Goal: Task Accomplishment & Management: Complete application form

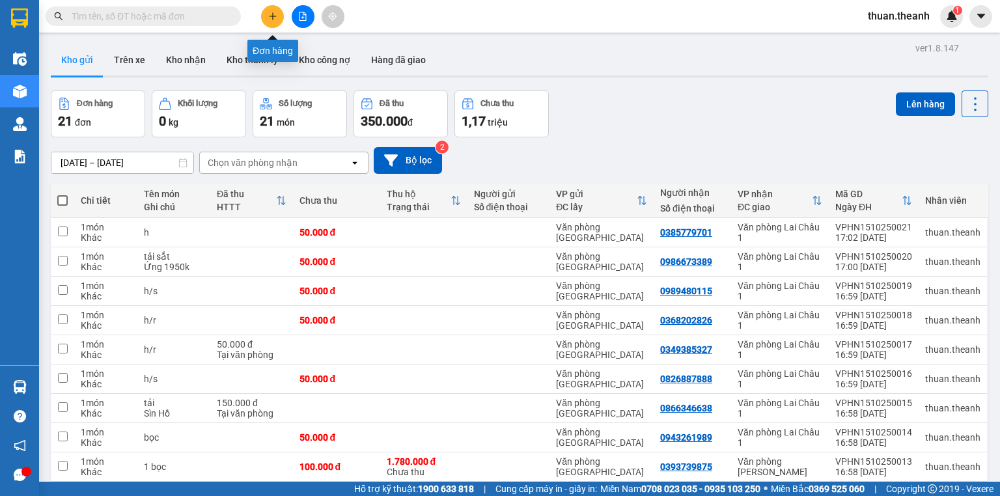
click at [279, 16] on button at bounding box center [272, 16] width 23 height 23
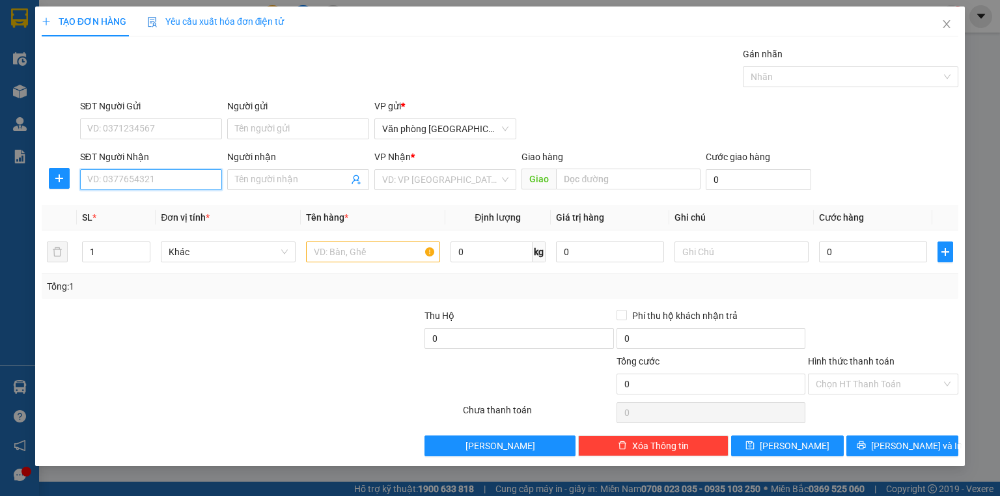
click at [143, 179] on input "SĐT Người Nhận" at bounding box center [151, 179] width 142 height 21
click at [168, 210] on div "0963068587 - [GEOGRAPHIC_DATA]" at bounding box center [161, 205] width 147 height 14
type input "0963068587"
type input "[PERSON_NAME]"
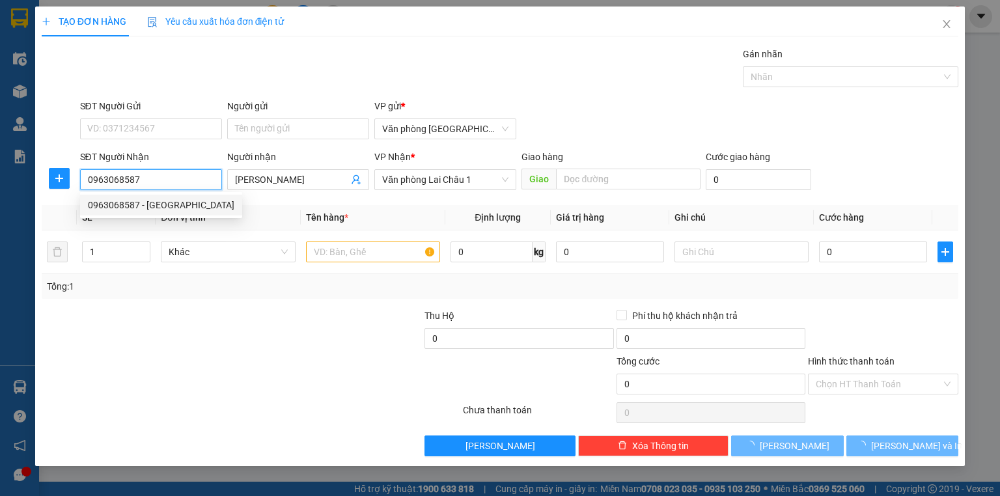
type input "50.000"
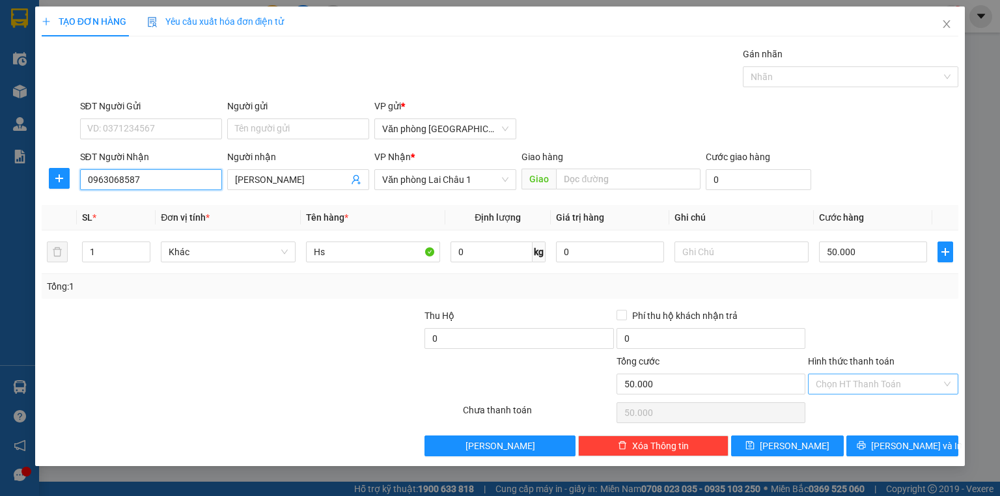
type input "0963068587"
click at [868, 384] on input "Hình thức thanh toán" at bounding box center [879, 385] width 126 height 20
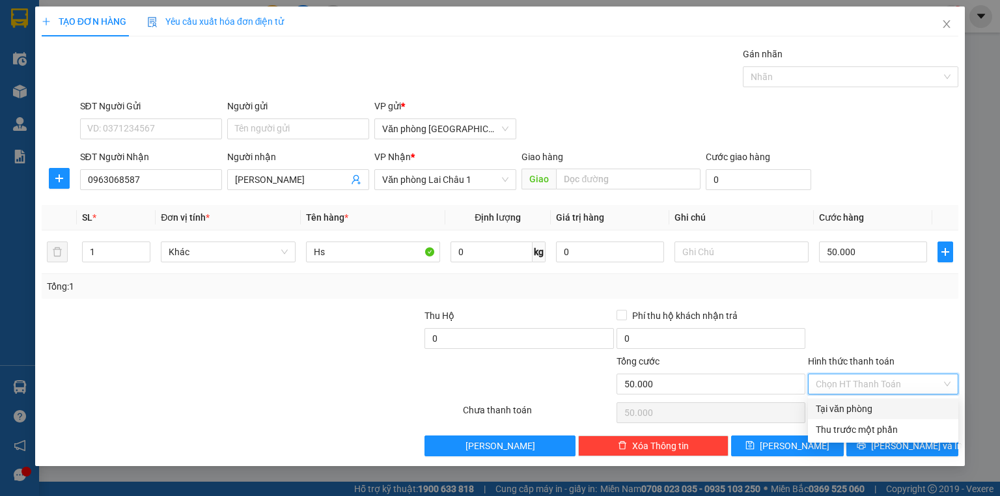
click at [865, 404] on div "Tại văn phòng" at bounding box center [883, 409] width 135 height 14
type input "0"
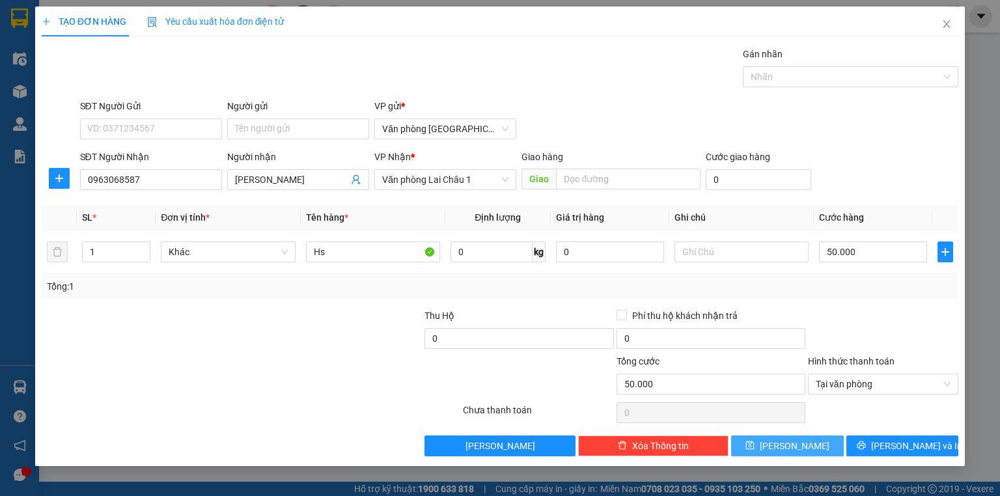
click at [788, 448] on span "[PERSON_NAME]" at bounding box center [795, 446] width 70 height 14
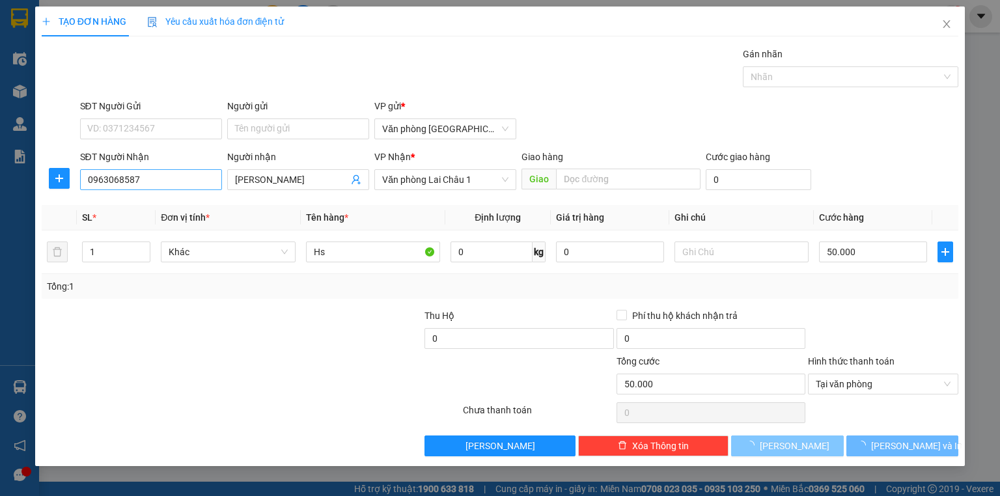
type input "0"
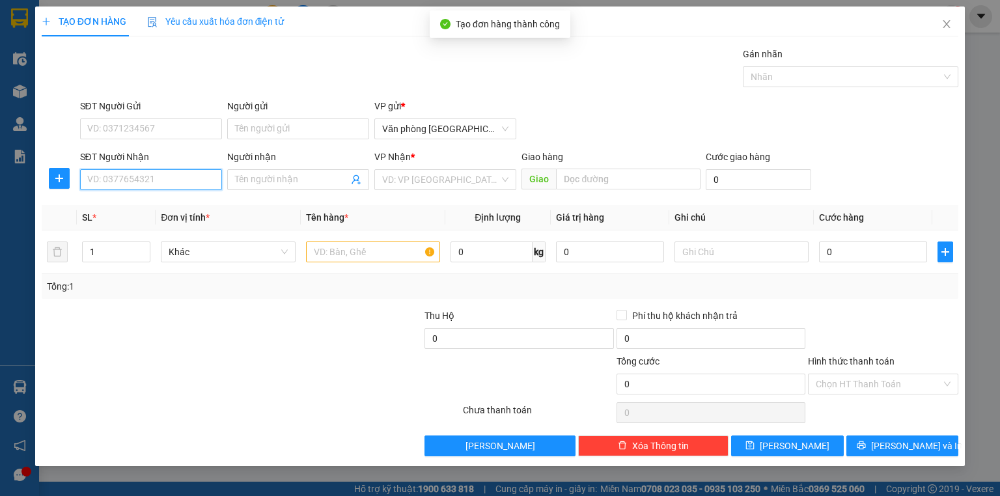
click at [137, 179] on input "SĐT Người Nhận" at bounding box center [151, 179] width 142 height 21
type input "0362460658"
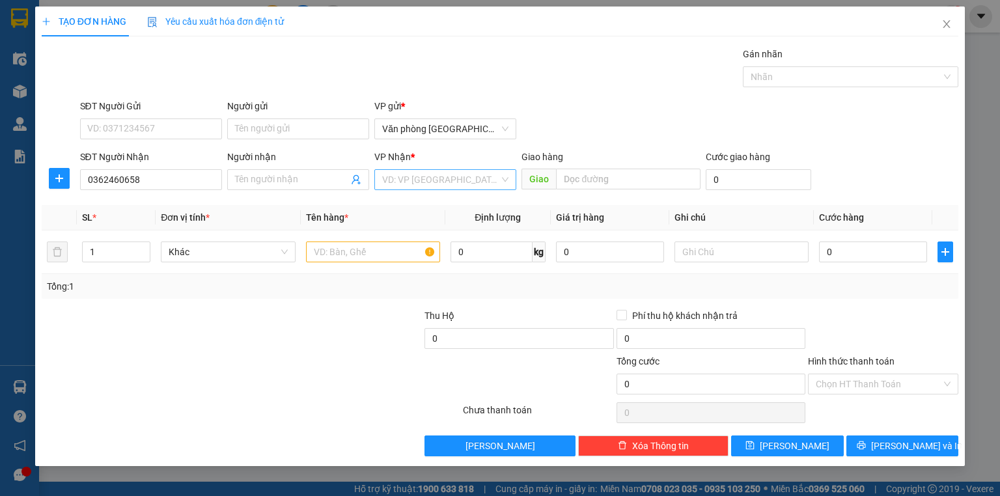
click at [451, 176] on input "search" at bounding box center [440, 180] width 117 height 20
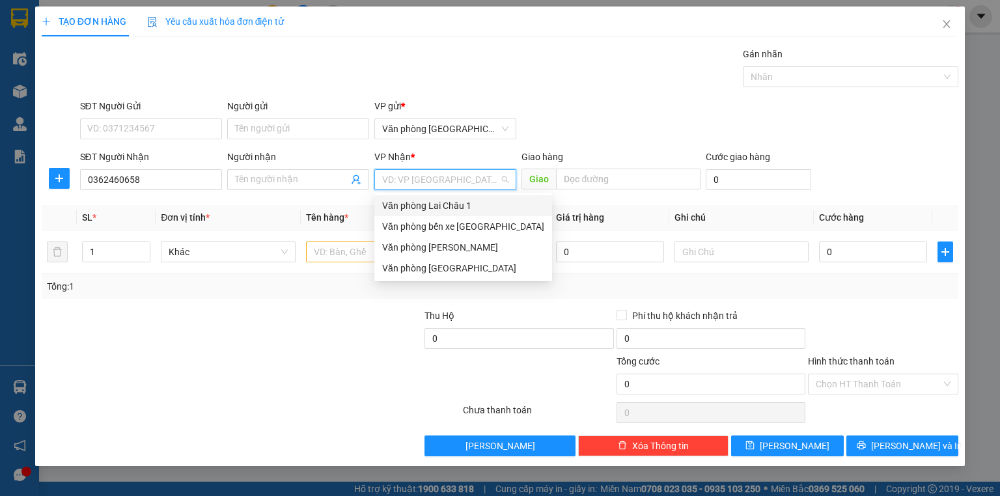
click at [455, 202] on div "Văn phòng Lai Châu 1" at bounding box center [463, 206] width 162 height 14
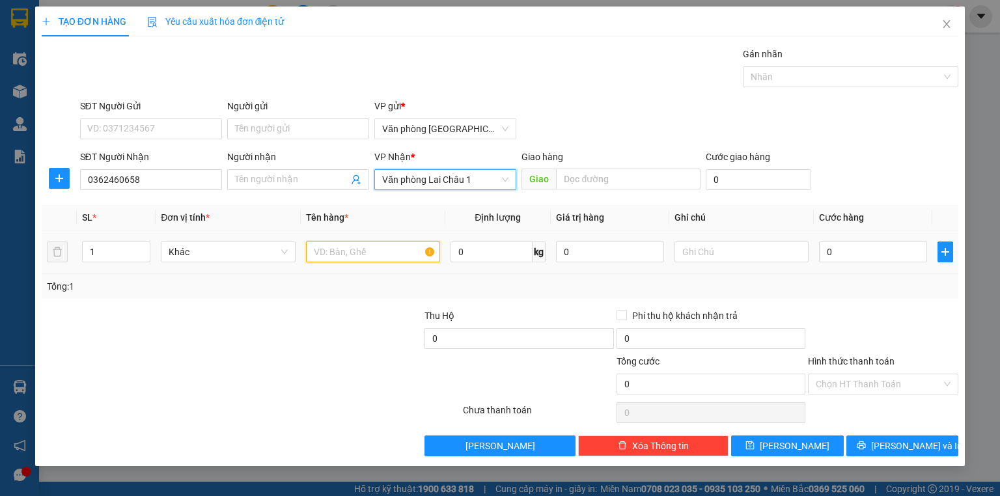
click at [348, 258] on input "text" at bounding box center [373, 252] width 134 height 21
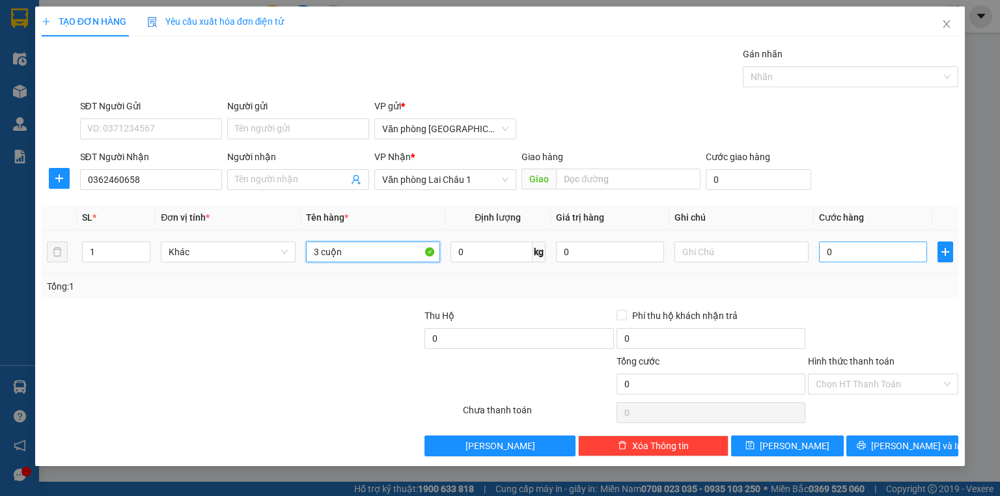
type input "3 cuộn"
click at [823, 253] on input "0" at bounding box center [873, 252] width 108 height 21
type input "1"
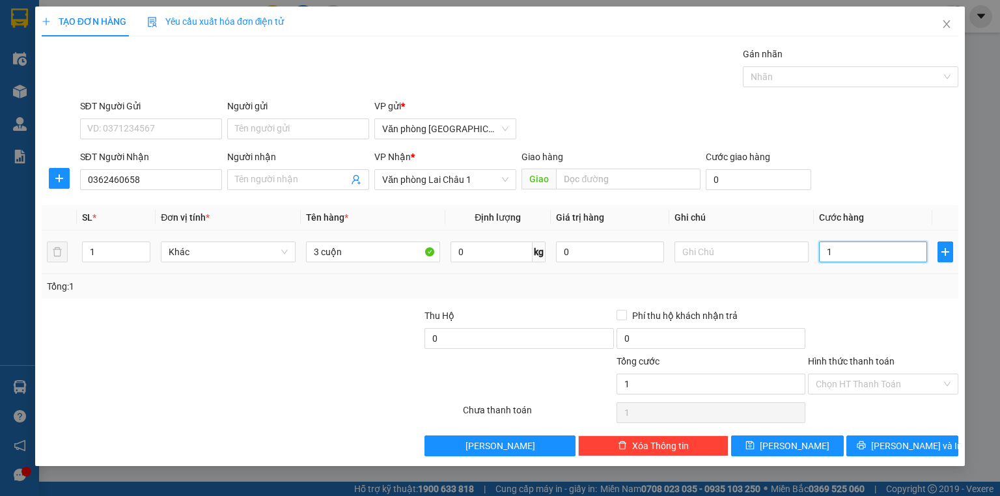
type input "15"
type input "150"
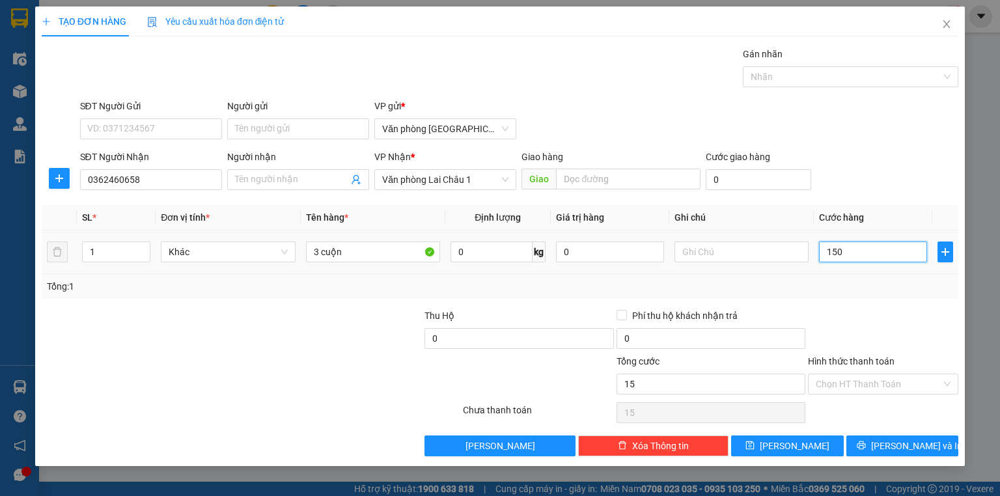
type input "150"
type input "1.500"
type input "15.000"
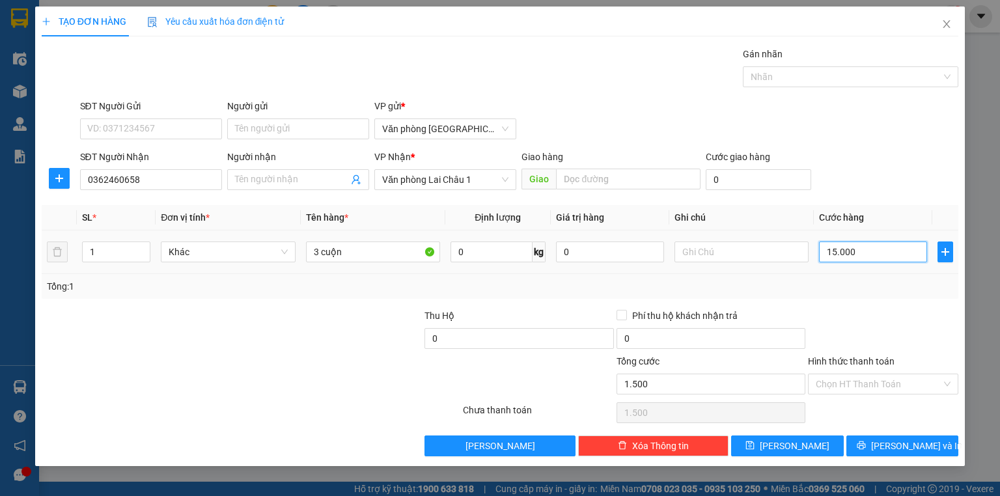
type input "15.000"
type input "150.000"
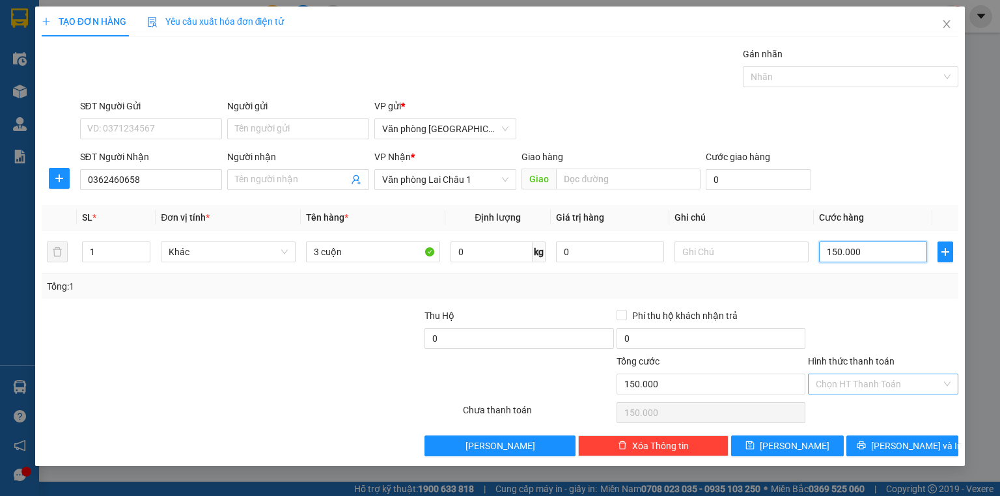
type input "150.000"
click at [859, 377] on input "Hình thức thanh toán" at bounding box center [879, 385] width 126 height 20
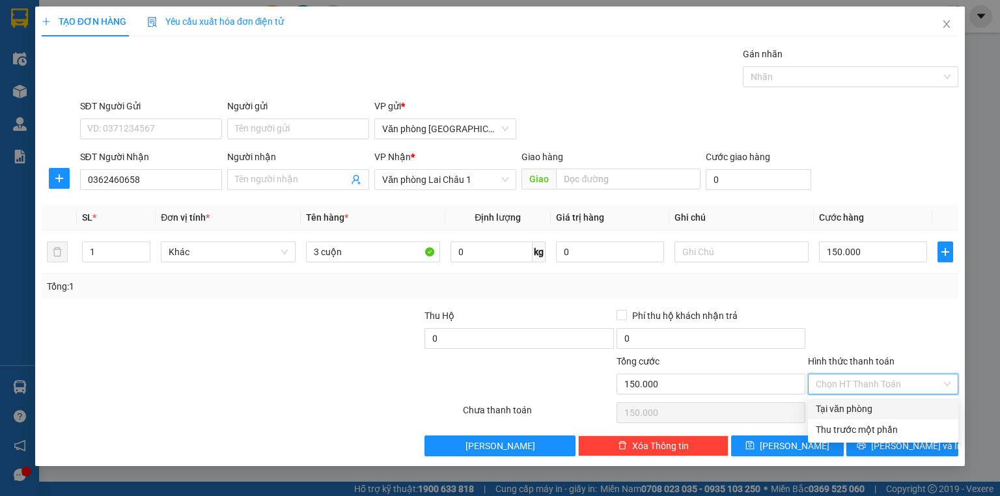
click at [848, 406] on div "Tại văn phòng" at bounding box center [883, 409] width 135 height 14
type input "0"
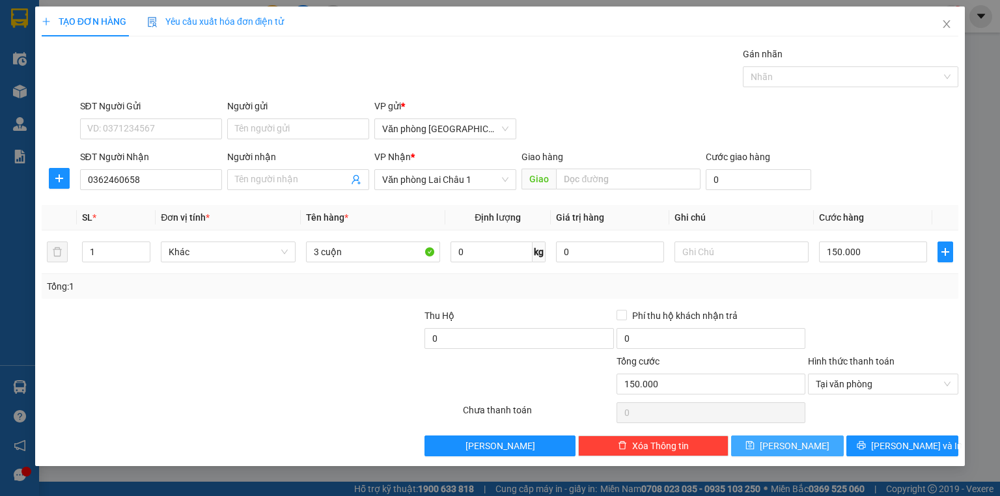
click at [806, 447] on button "[PERSON_NAME]" at bounding box center [787, 446] width 113 height 21
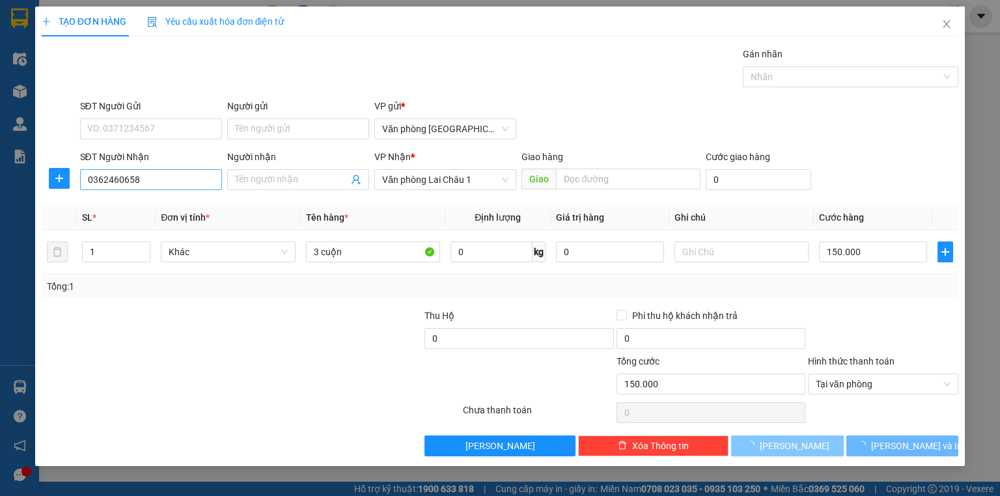
type input "0"
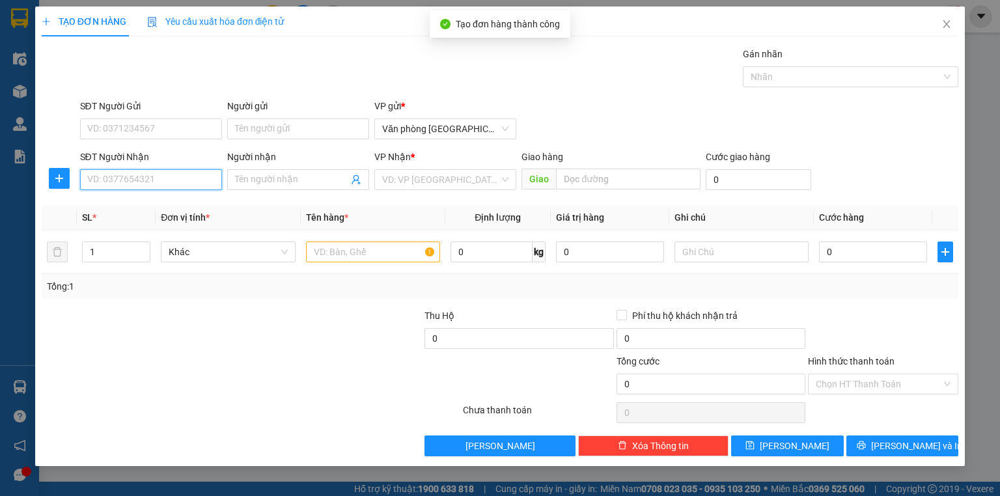
click at [145, 180] on input "SĐT Người Nhận" at bounding box center [151, 179] width 142 height 21
click at [130, 204] on div "0911435888" at bounding box center [151, 205] width 126 height 14
type input "0911435888"
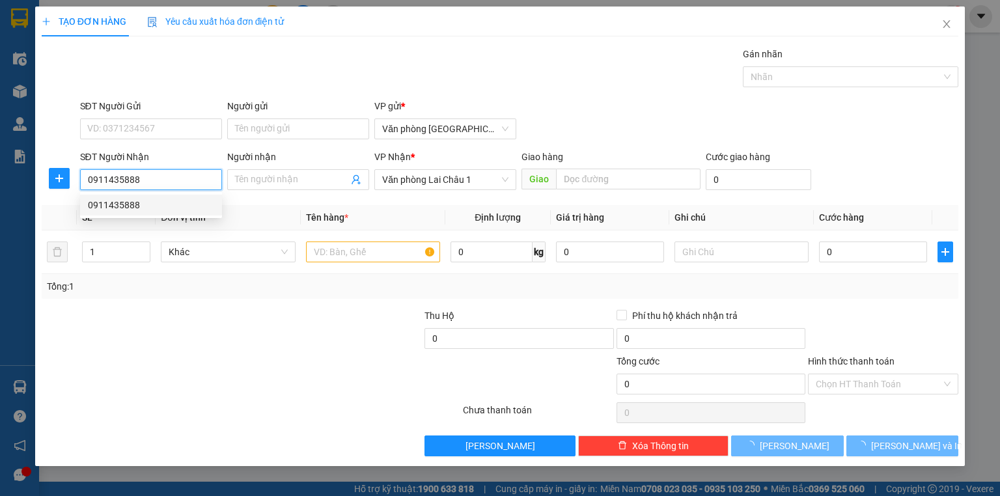
type input "50.000"
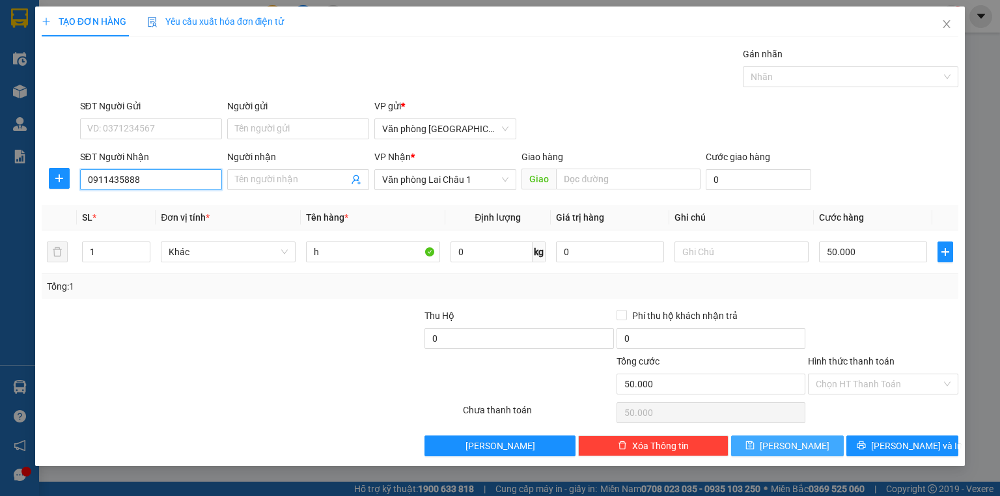
type input "0911435888"
click at [793, 440] on span "[PERSON_NAME]" at bounding box center [795, 446] width 70 height 14
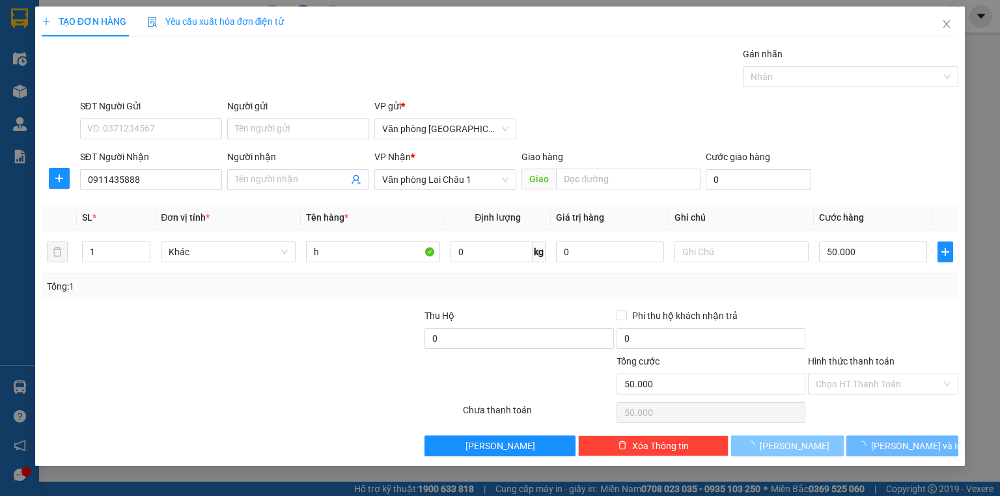
type input "0"
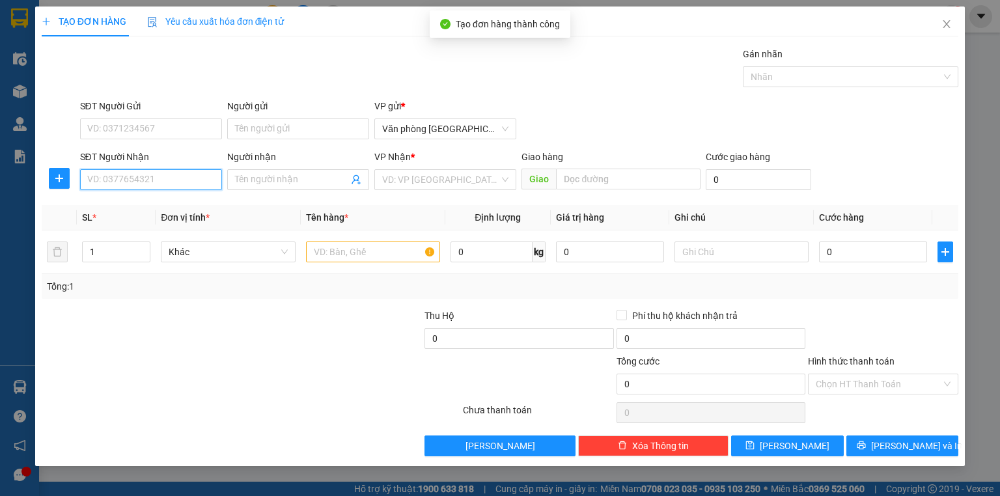
click at [143, 183] on input "SĐT Người Nhận" at bounding box center [151, 179] width 142 height 21
click at [106, 201] on div "0974030210" at bounding box center [151, 205] width 126 height 14
type input "0974030210"
type input "50.000"
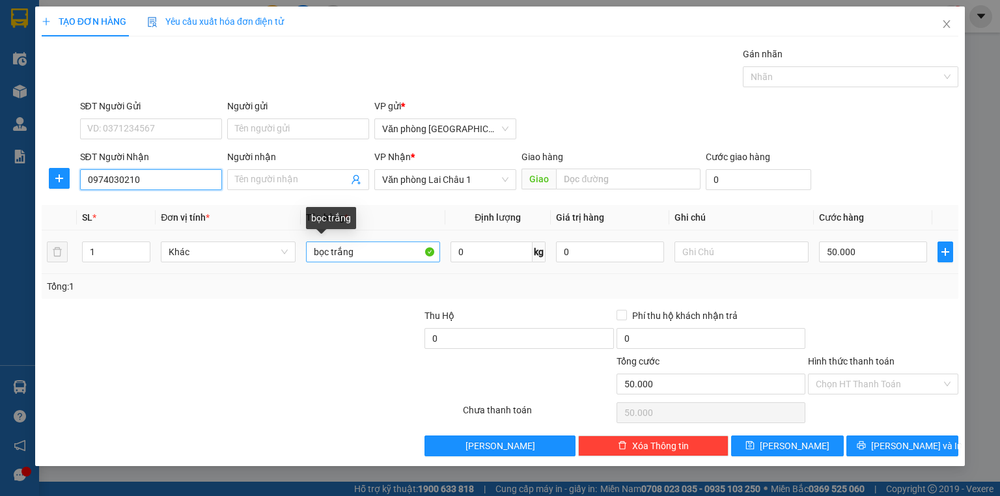
type input "0974030210"
click at [360, 253] on input "bọc trắng" at bounding box center [373, 252] width 134 height 21
type input "b"
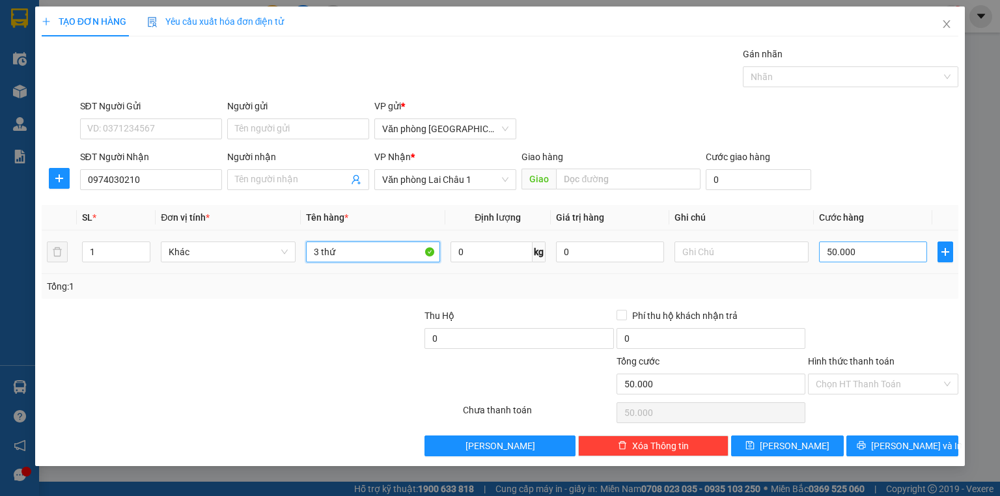
type input "3 thứ"
click at [822, 251] on input "50.000" at bounding box center [873, 252] width 108 height 21
type input "1"
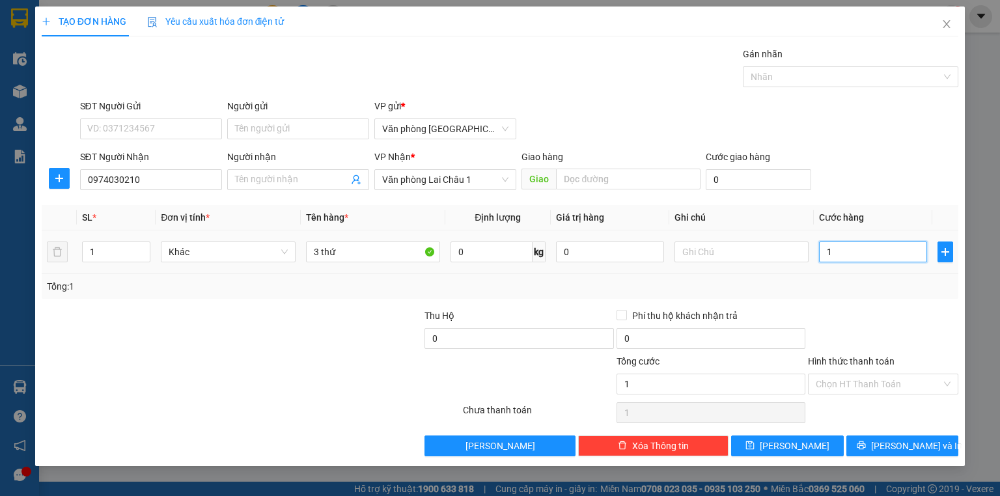
type input "15"
type input "150"
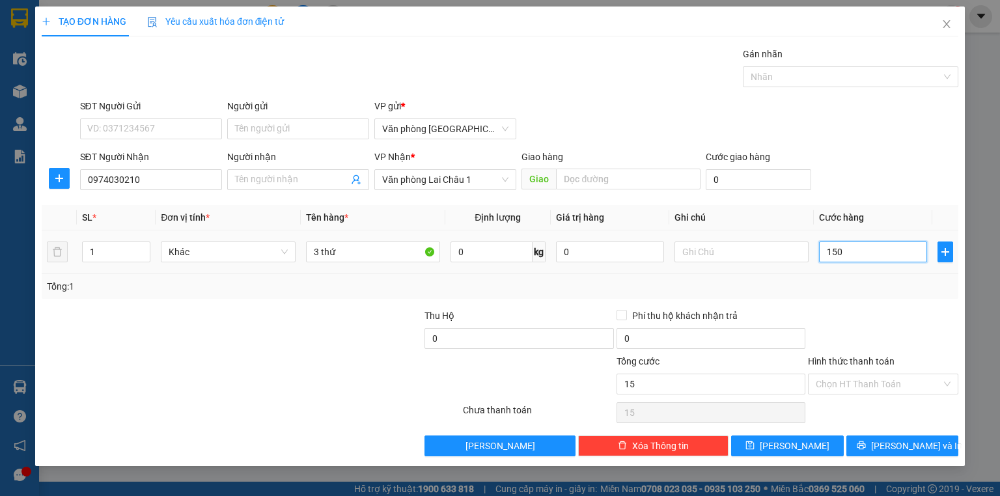
type input "150"
type input "1.500"
type input "15.000"
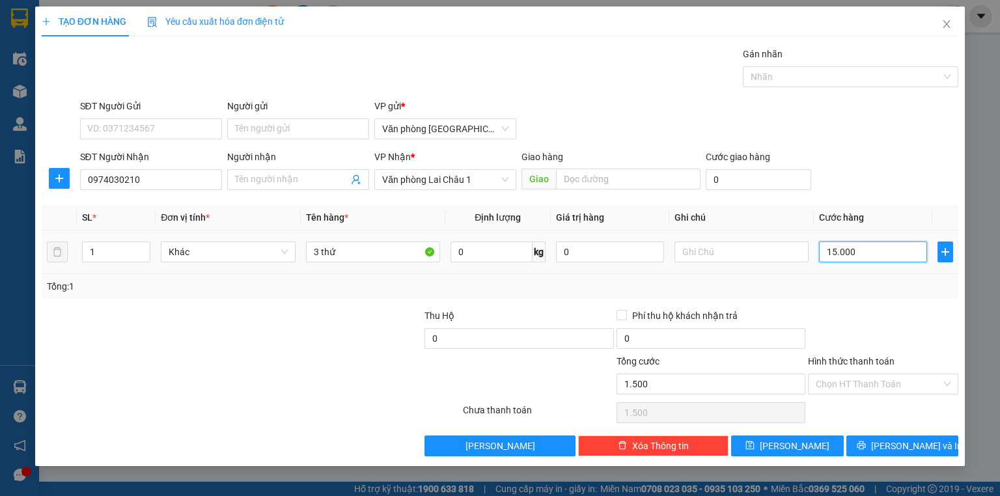
type input "15.000"
type input "150.000"
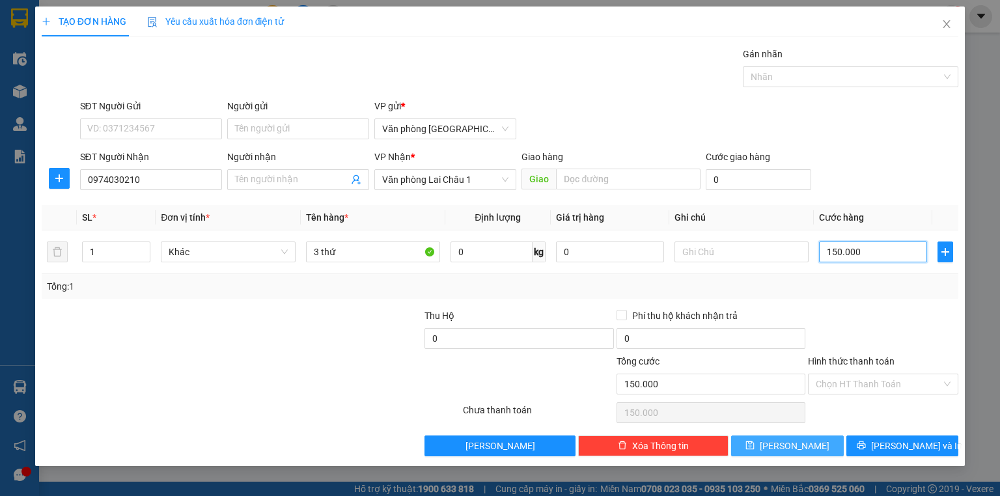
type input "150.000"
click at [801, 446] on span "[PERSON_NAME]" at bounding box center [795, 446] width 70 height 14
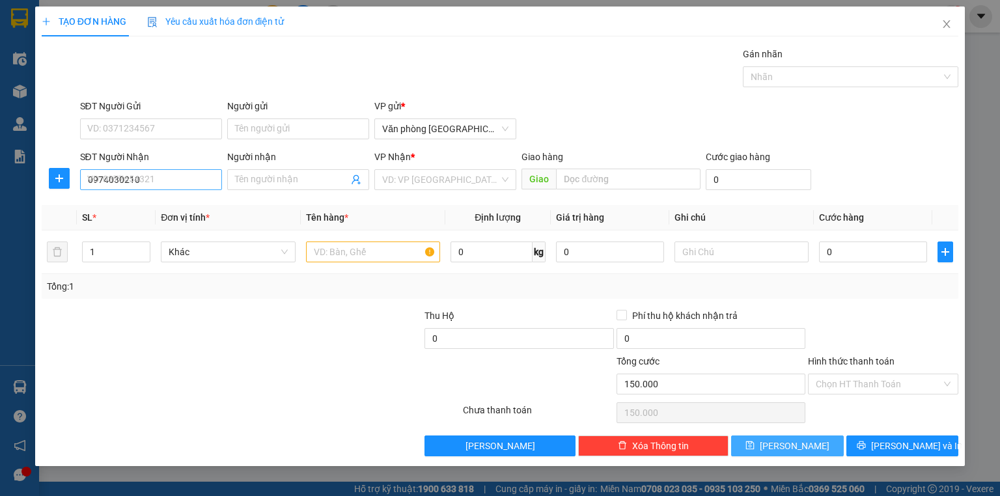
type input "0"
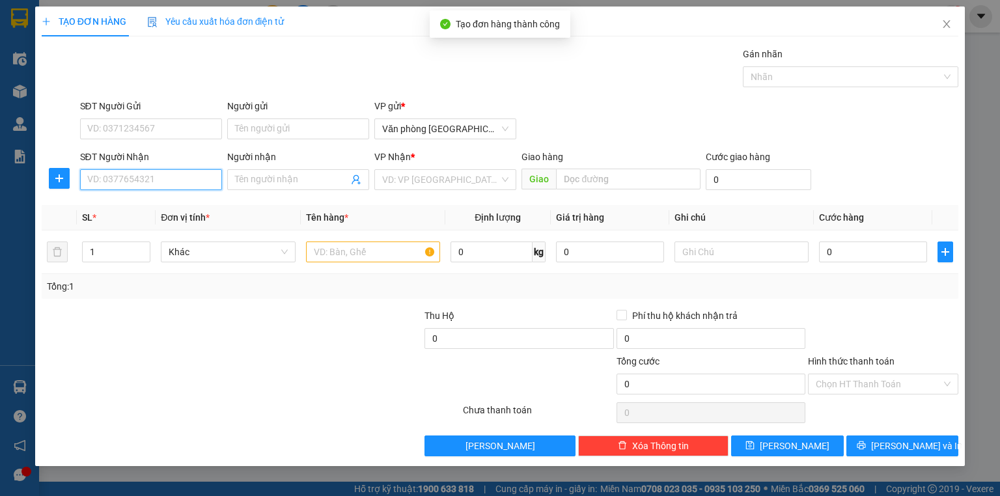
click at [135, 186] on input "SĐT Người Nhận" at bounding box center [151, 179] width 142 height 21
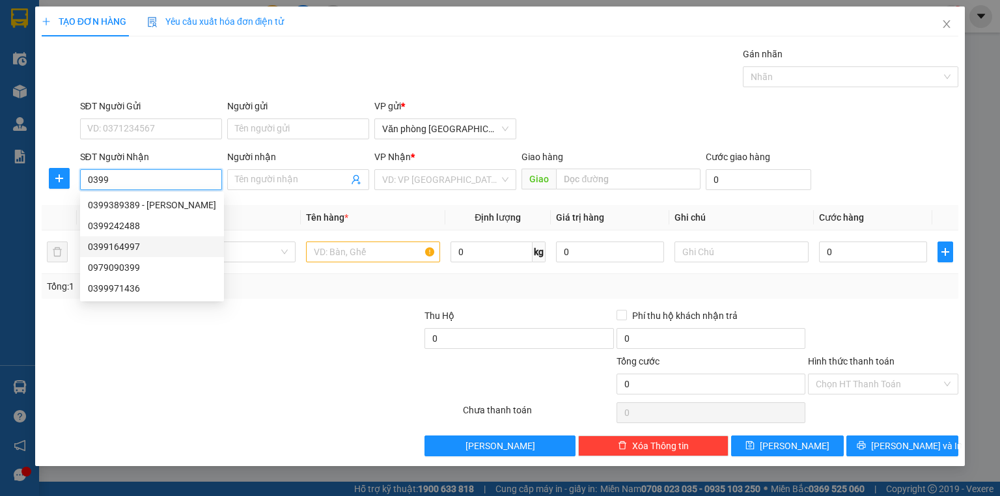
click at [130, 248] on div "0399164997" at bounding box center [152, 247] width 128 height 14
type input "0399164997"
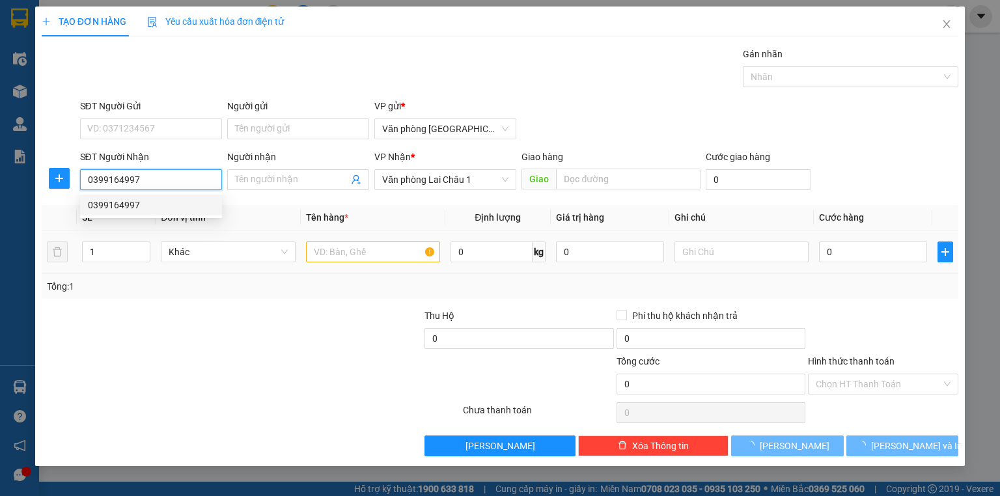
type input "100.000"
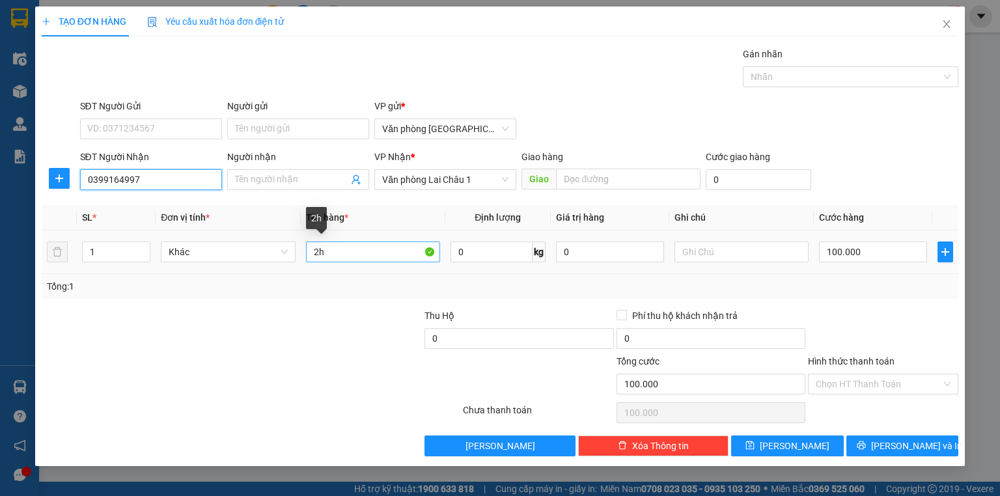
type input "0399164997"
click at [317, 253] on input "2h" at bounding box center [373, 252] width 134 height 21
type input "h"
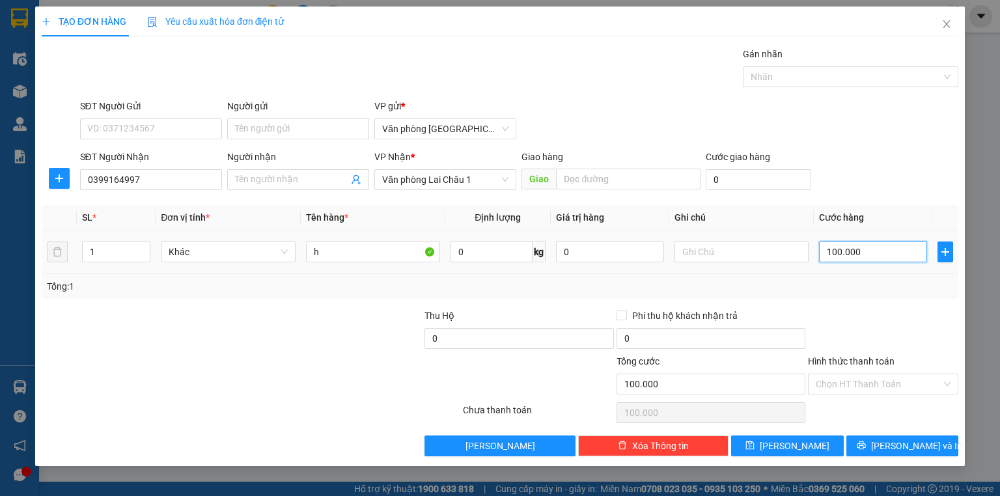
click at [827, 252] on input "100.000" at bounding box center [873, 252] width 108 height 21
type input "5"
type input "50"
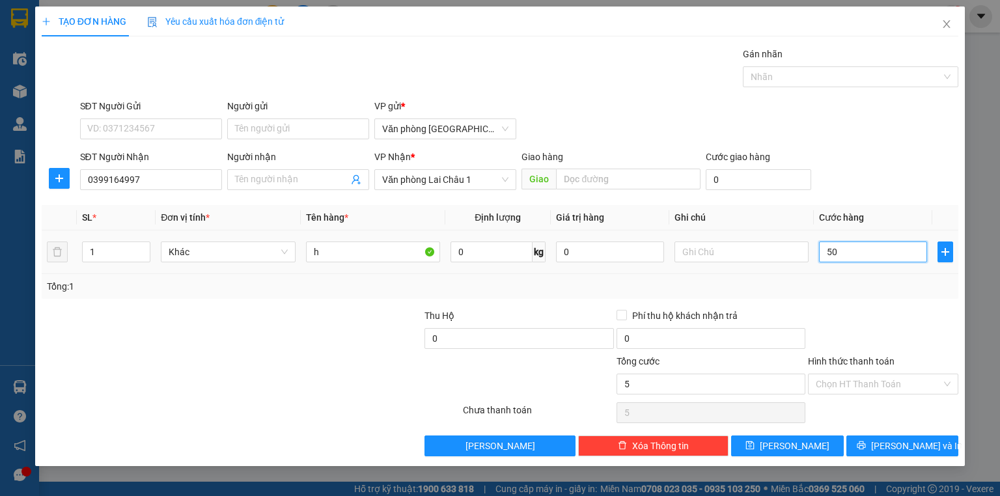
type input "50"
type input "500"
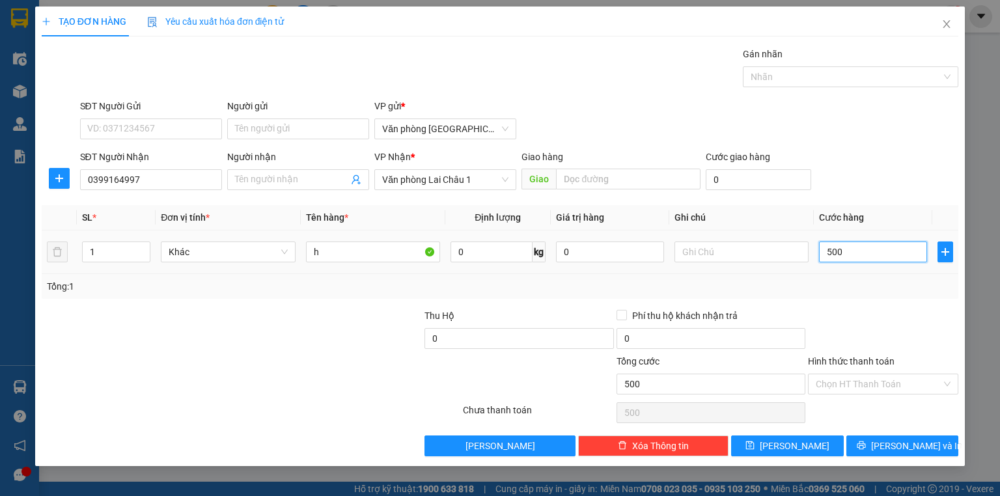
type input "5.000"
type input "50.000"
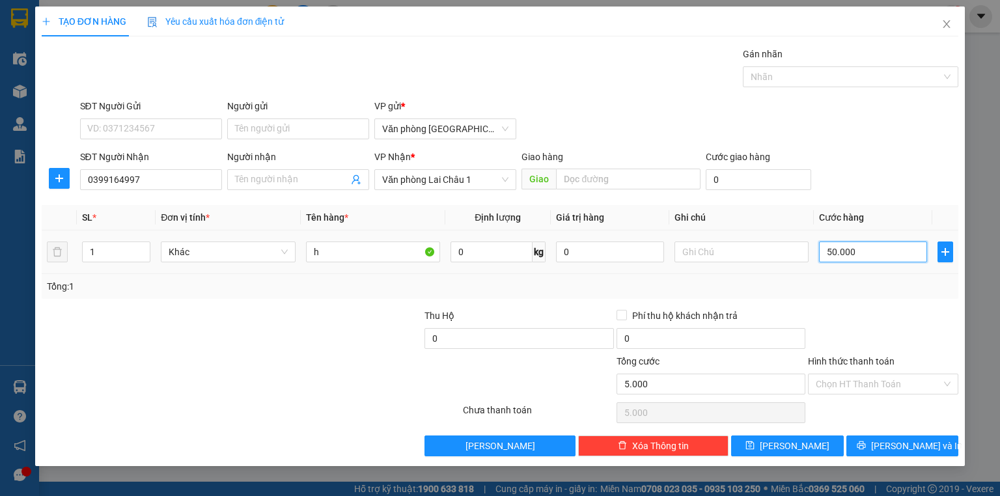
type input "50.000"
click at [799, 439] on span "[PERSON_NAME]" at bounding box center [795, 446] width 70 height 14
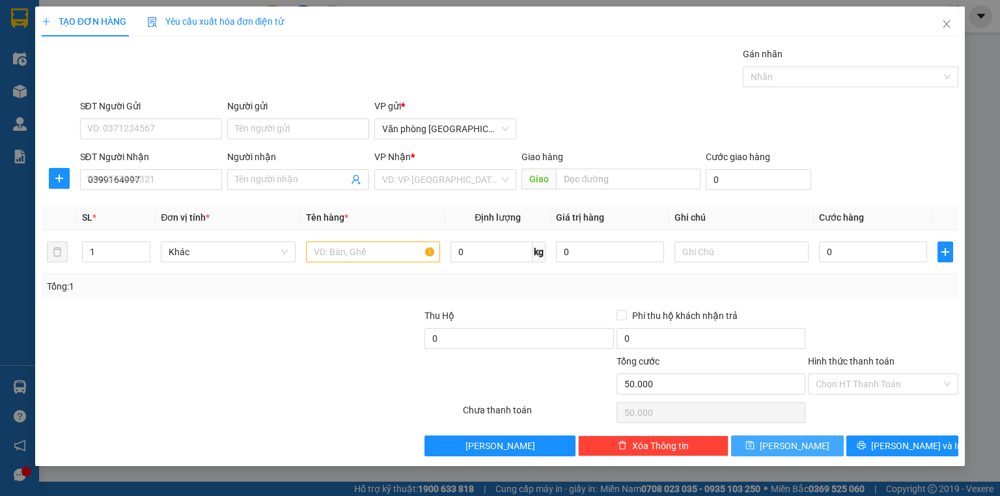
type input "0"
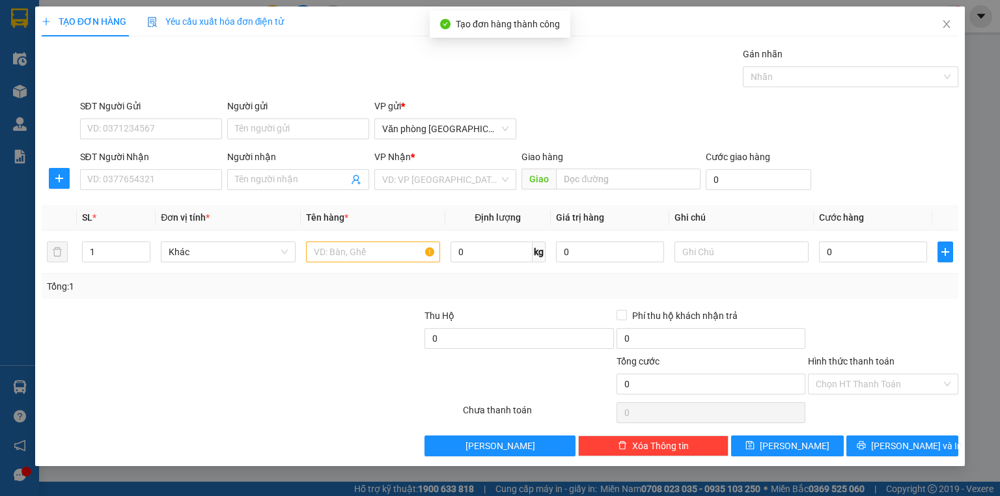
click at [102, 167] on div "SĐT Người Nhận" at bounding box center [151, 160] width 142 height 20
click at [102, 179] on input "SĐT Người Nhận" at bounding box center [151, 179] width 142 height 21
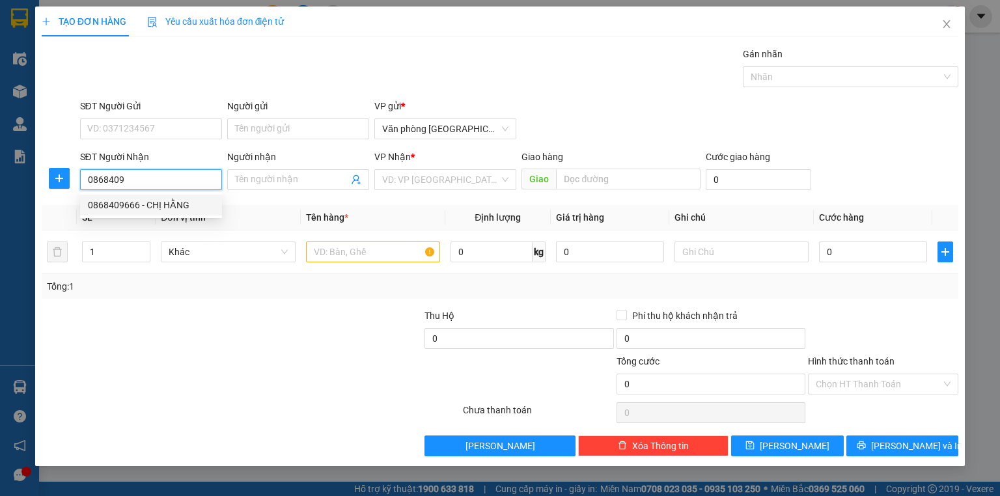
click at [158, 212] on div "0868409666 - CHỊ HẰNG" at bounding box center [151, 205] width 142 height 21
type input "0868409666"
type input "CHỊ HẰNG"
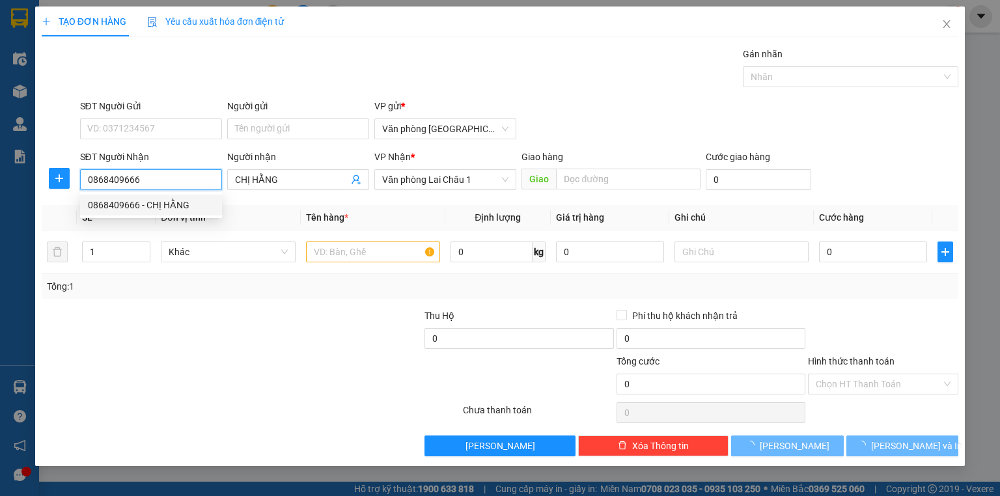
type input "100.000"
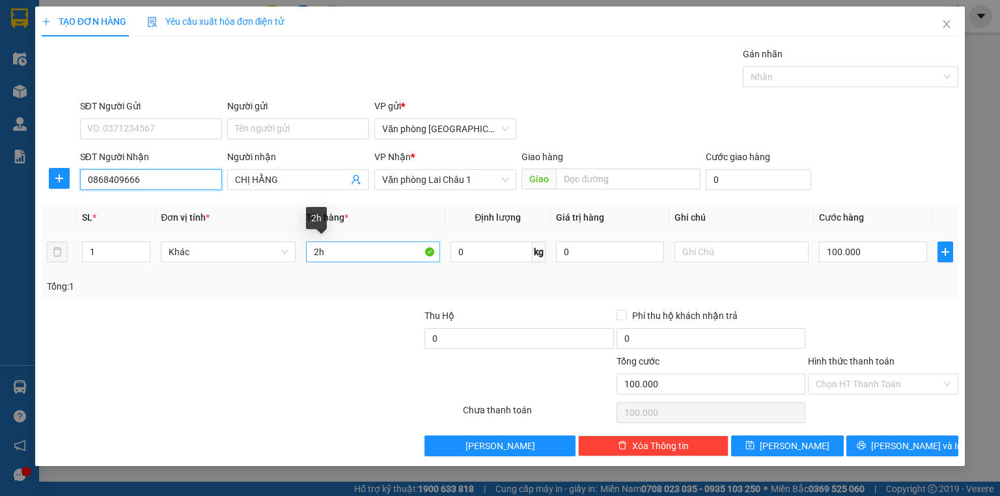
type input "0868409666"
click at [317, 255] on input "2h" at bounding box center [373, 252] width 134 height 21
type input "1h"
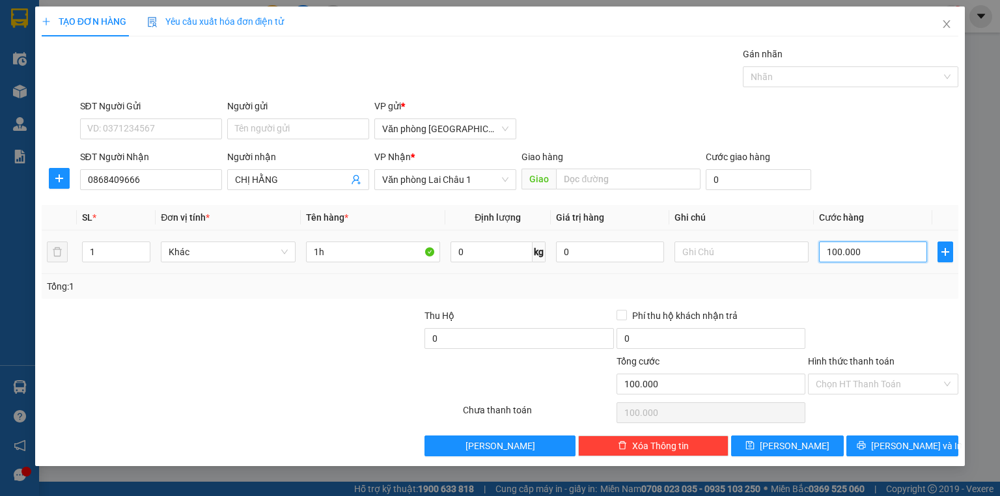
click at [822, 251] on input "100.000" at bounding box center [873, 252] width 108 height 21
type input "5"
type input "50"
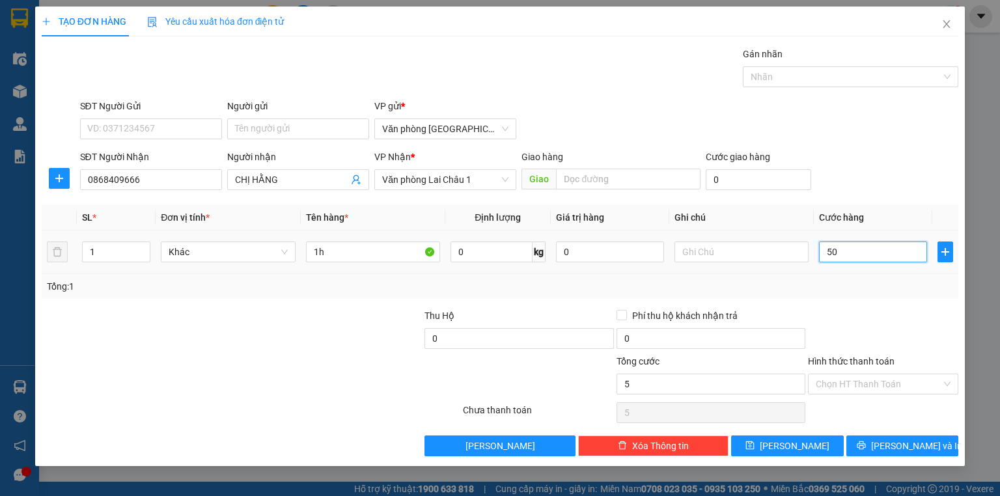
type input "50"
type input "500"
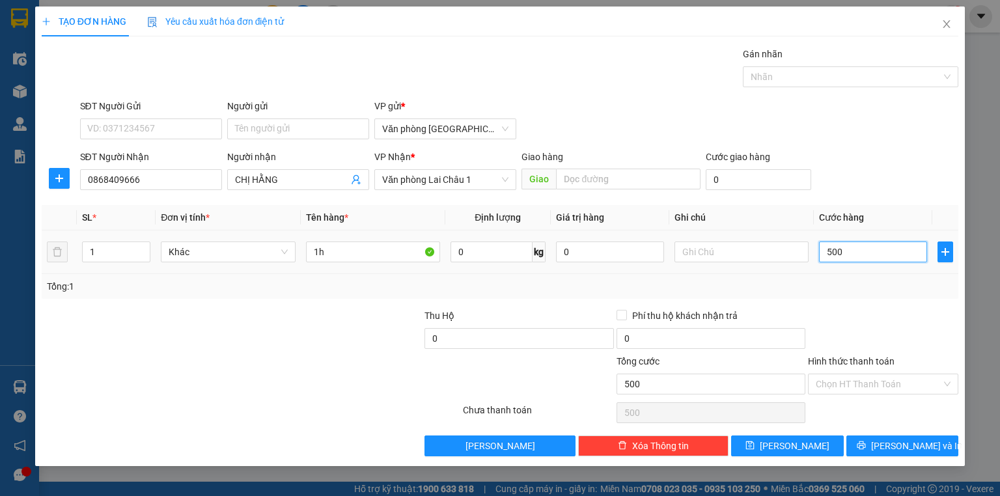
type input "5.000"
type input "50.000"
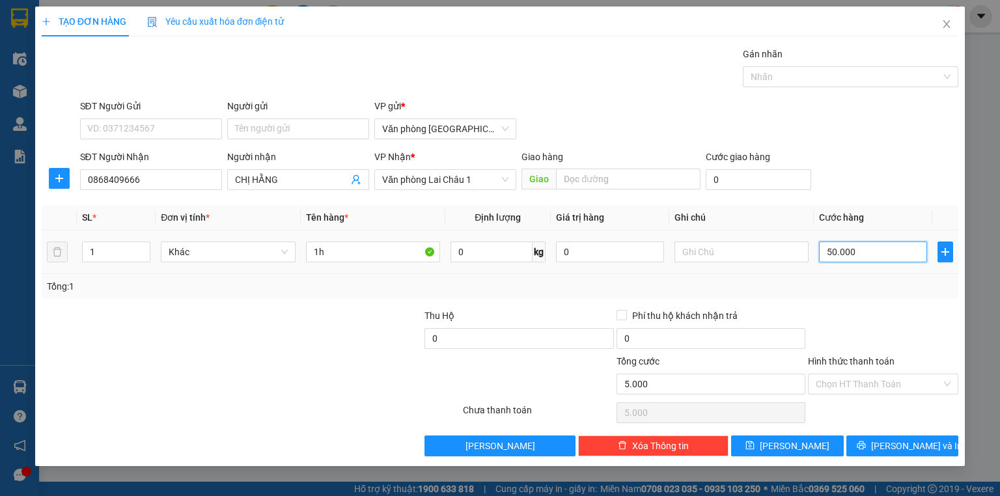
type input "50.000"
click at [755, 444] on icon "save" at bounding box center [750, 446] width 8 height 8
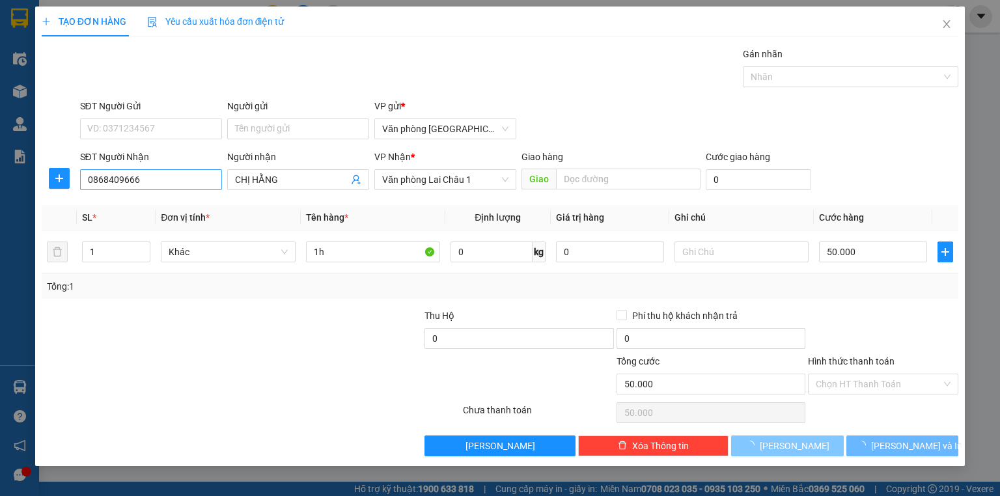
type input "0"
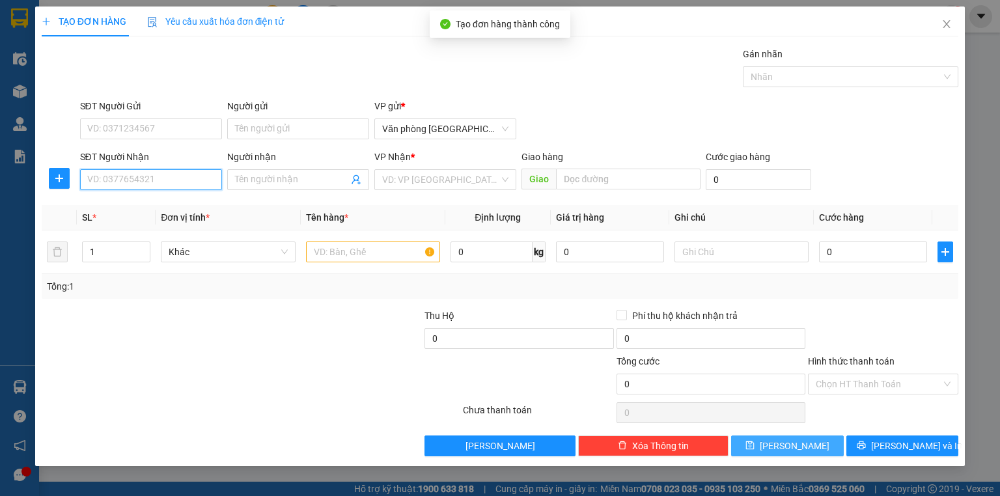
click at [141, 180] on input "SĐT Người Nhận" at bounding box center [151, 179] width 142 height 21
click at [127, 208] on div "0966896698" at bounding box center [151, 205] width 126 height 14
type input "0966896698"
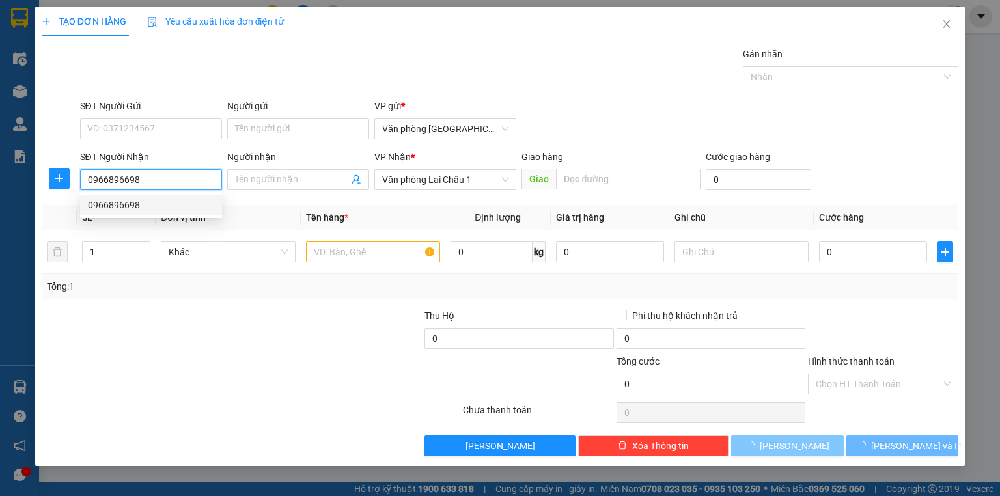
type input "50.000"
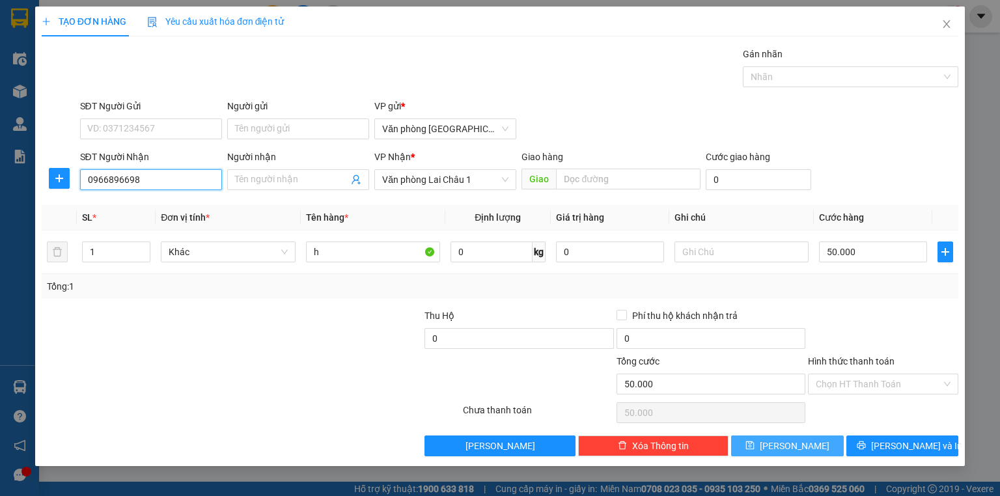
type input "0966896698"
click at [789, 443] on span "[PERSON_NAME]" at bounding box center [795, 446] width 70 height 14
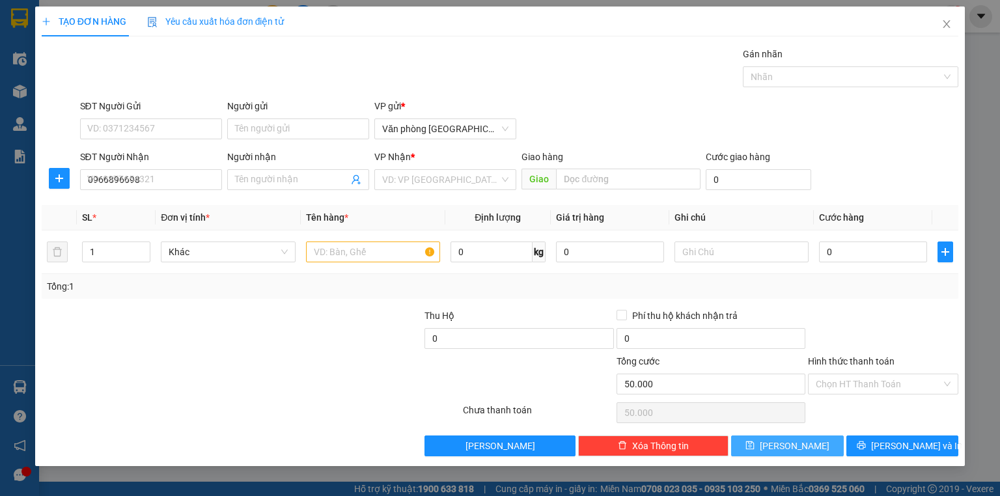
type input "0"
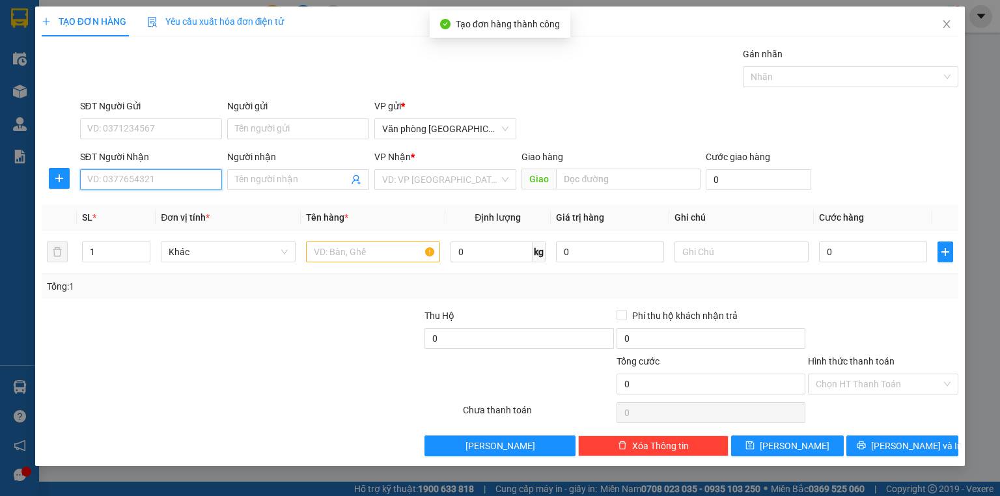
click at [107, 182] on input "SĐT Người Nhận" at bounding box center [151, 179] width 142 height 21
click at [115, 203] on div "0868136136" at bounding box center [151, 205] width 126 height 14
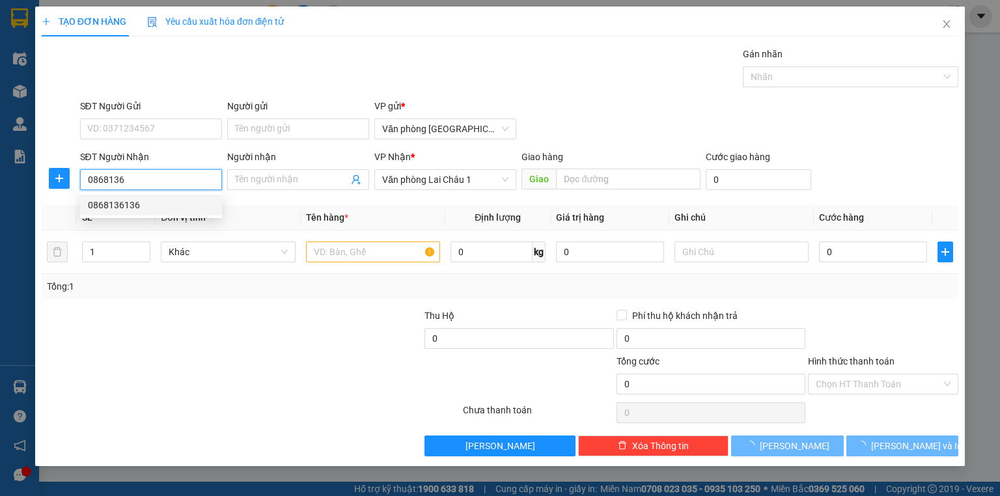
type input "0868136136"
type input "50.000"
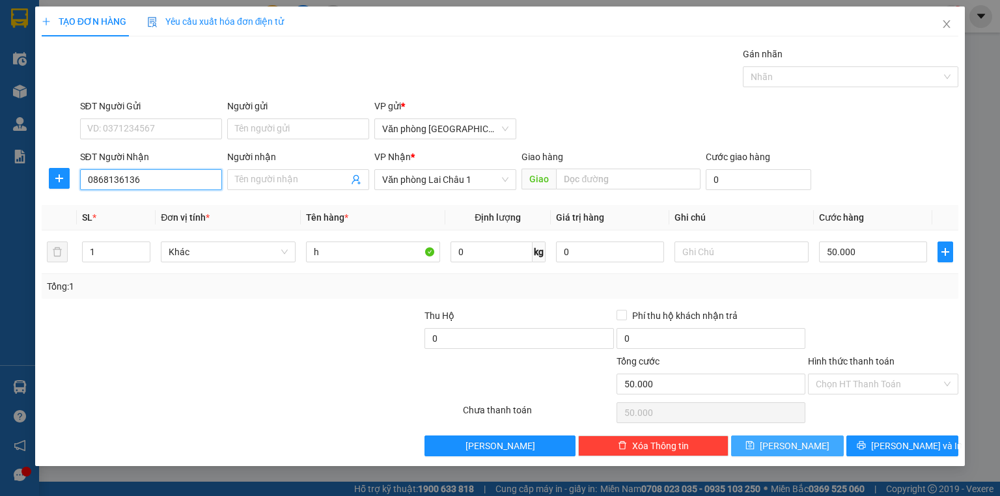
type input "0868136136"
click at [793, 448] on span "[PERSON_NAME]" at bounding box center [795, 446] width 70 height 14
type input "0"
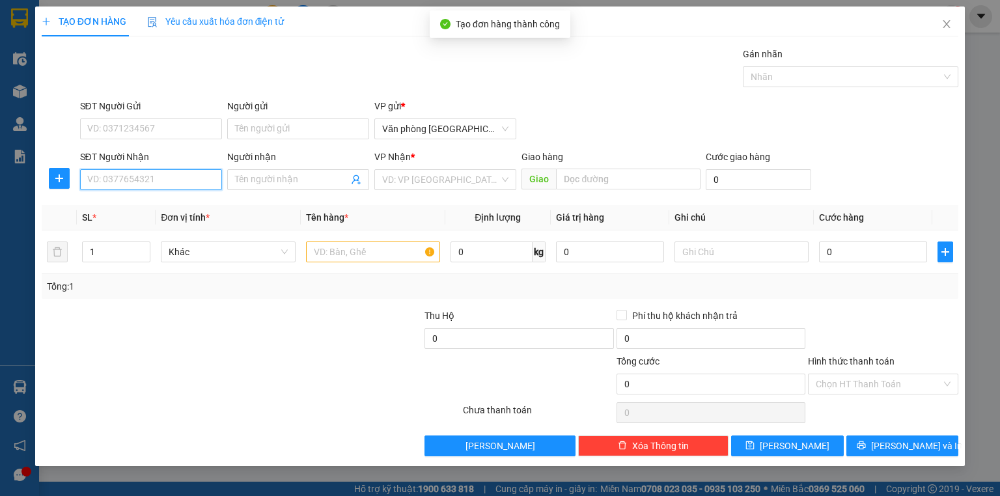
click at [122, 186] on input "SĐT Người Nhận" at bounding box center [151, 179] width 142 height 21
click at [172, 206] on div "0983345222 - A TÌNH" at bounding box center [151, 205] width 126 height 14
type input "0983345222"
type input "A TÌNH"
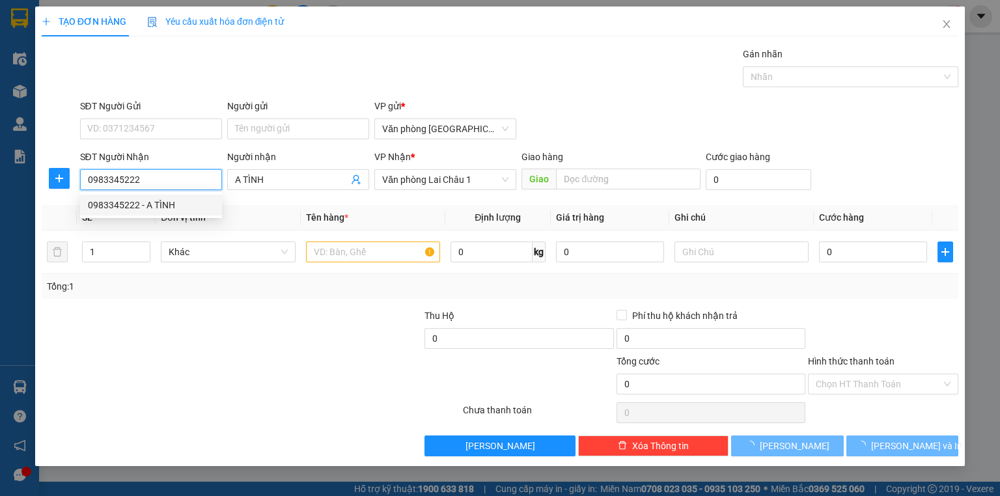
type input "50.000"
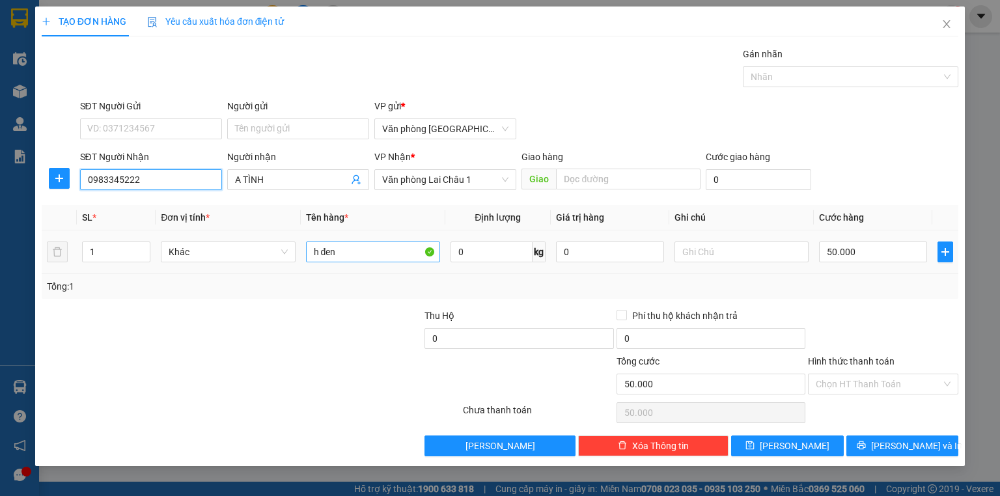
type input "0983345222"
click at [349, 254] on input "h đen" at bounding box center [373, 252] width 134 height 21
type input "h"
type input "tải"
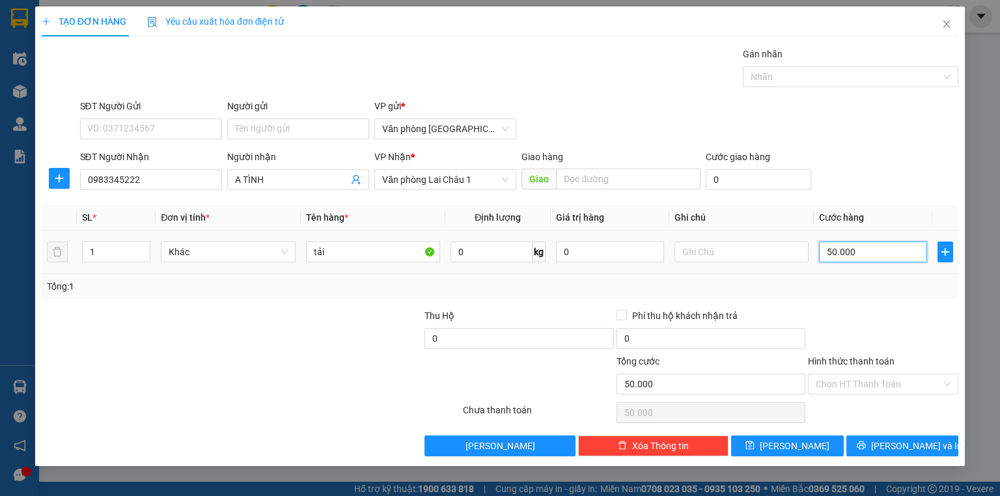
click at [820, 250] on input "50.000" at bounding box center [873, 252] width 108 height 21
type input "1"
type input "10"
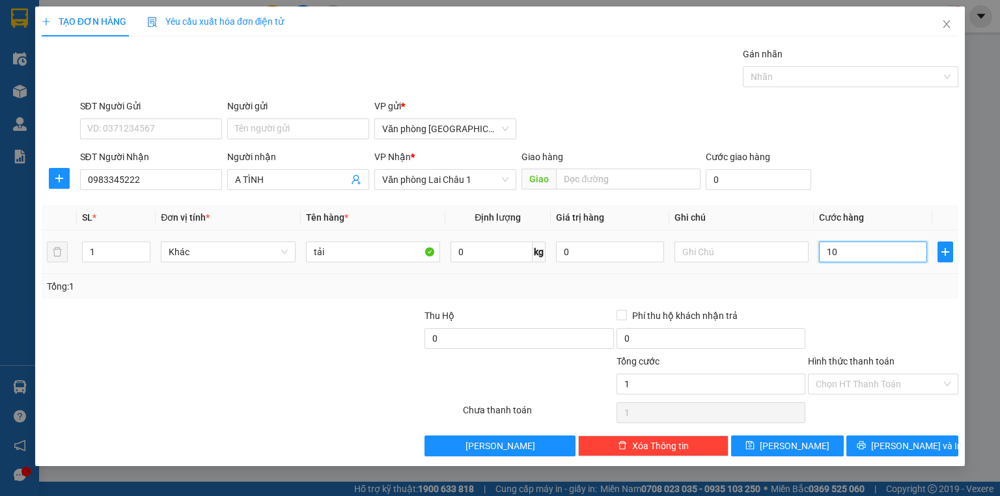
type input "10"
type input "100"
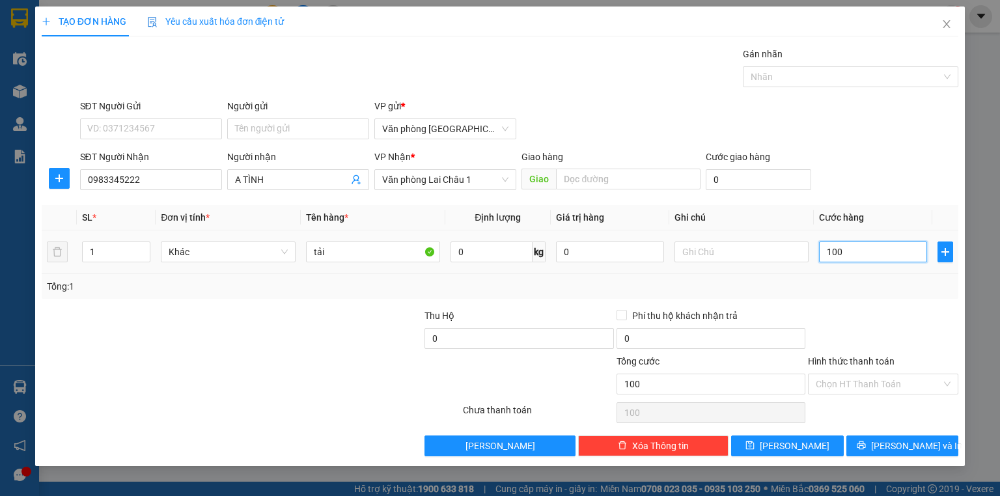
type input "1.000"
type input "10.000"
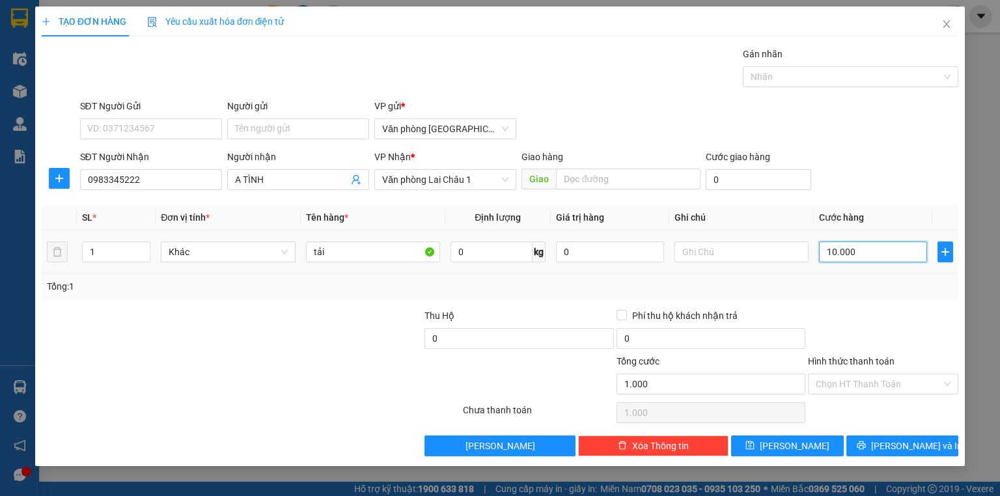
type input "10.000"
type input "100.000"
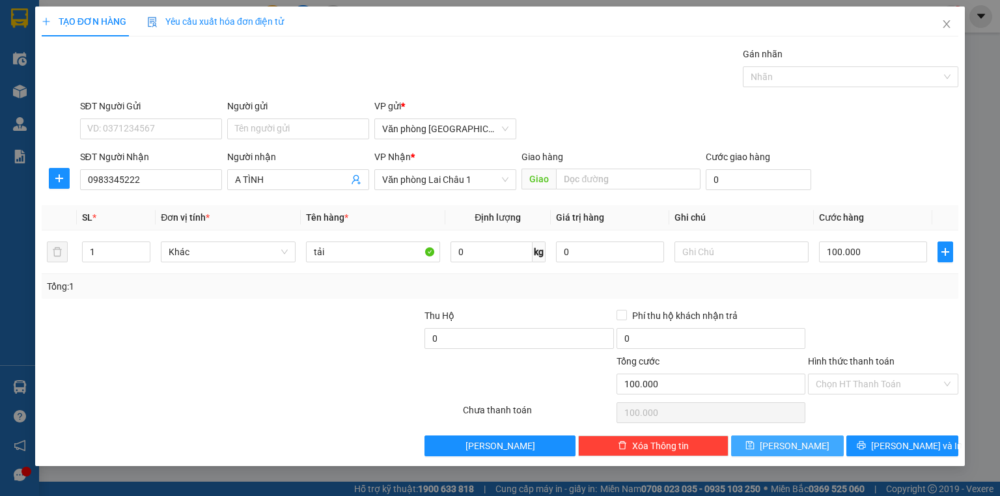
click at [790, 446] on span "[PERSON_NAME]" at bounding box center [795, 446] width 70 height 14
type input "0"
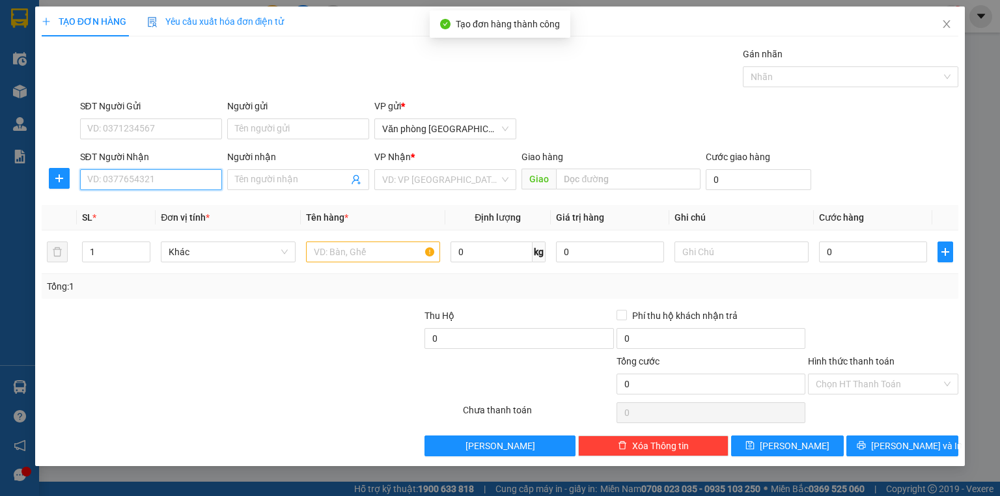
click at [139, 185] on input "SĐT Người Nhận" at bounding box center [151, 179] width 142 height 21
type input "0393076627"
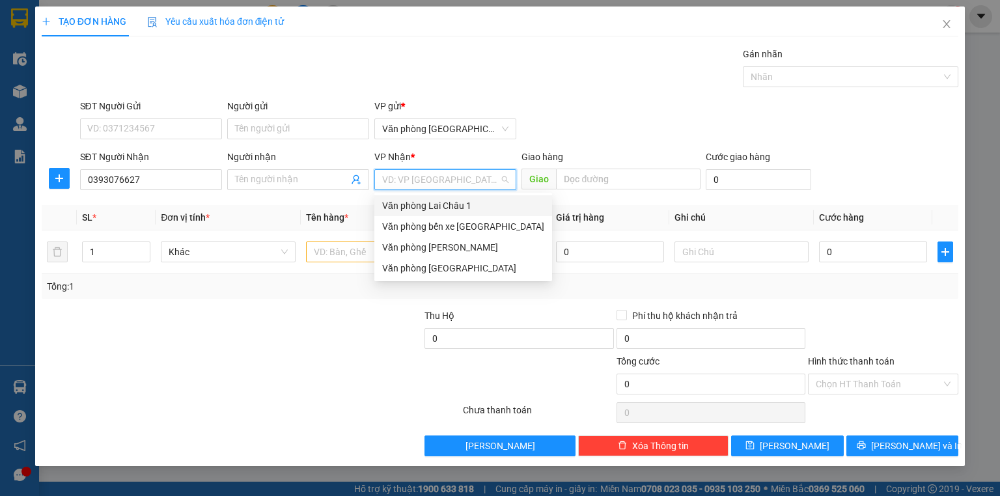
click at [406, 180] on input "search" at bounding box center [440, 180] width 117 height 20
click at [417, 206] on div "Văn phòng Lai Châu 1" at bounding box center [463, 206] width 162 height 14
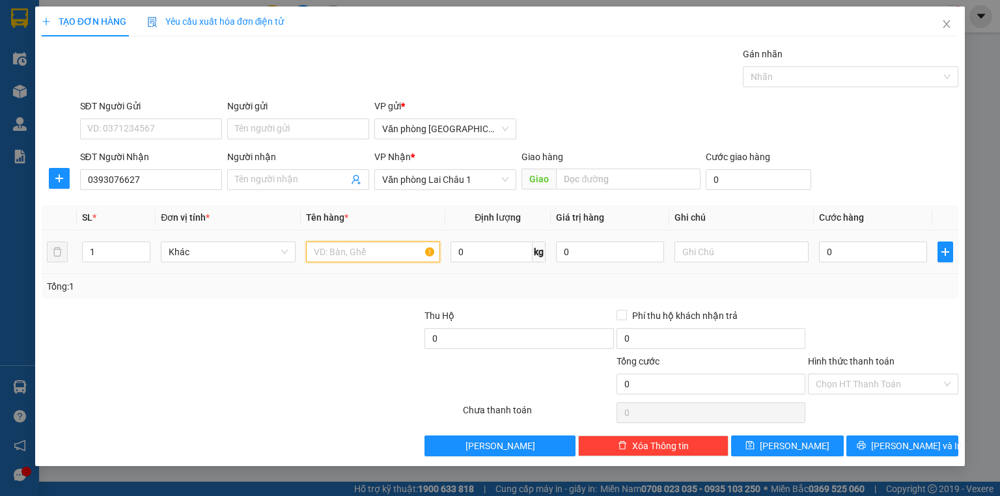
click at [358, 250] on input "text" at bounding box center [373, 252] width 134 height 21
type input "h"
click at [823, 254] on input "0" at bounding box center [873, 252] width 108 height 21
type input "5"
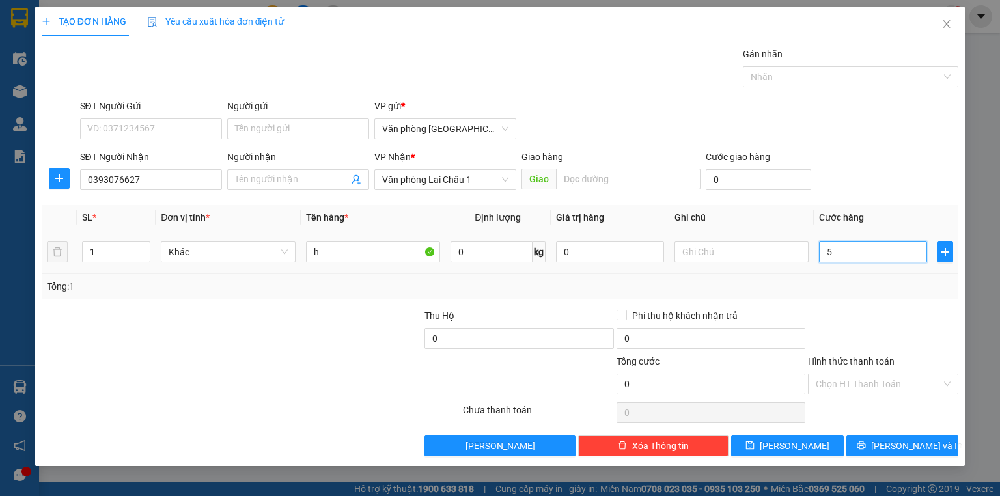
type input "5"
type input "50"
type input "500"
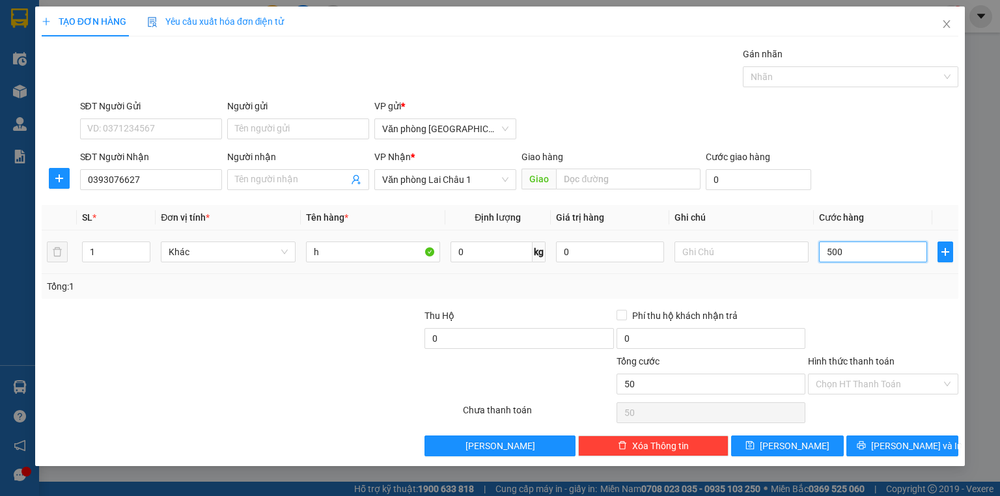
type input "500"
type input "5.000"
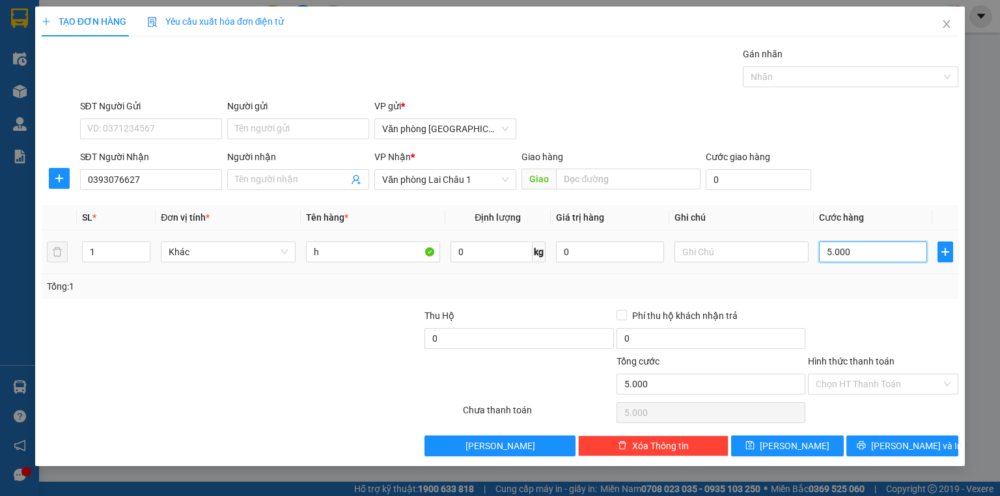
type input "50.000"
click at [772, 446] on button "[PERSON_NAME]" at bounding box center [787, 446] width 113 height 21
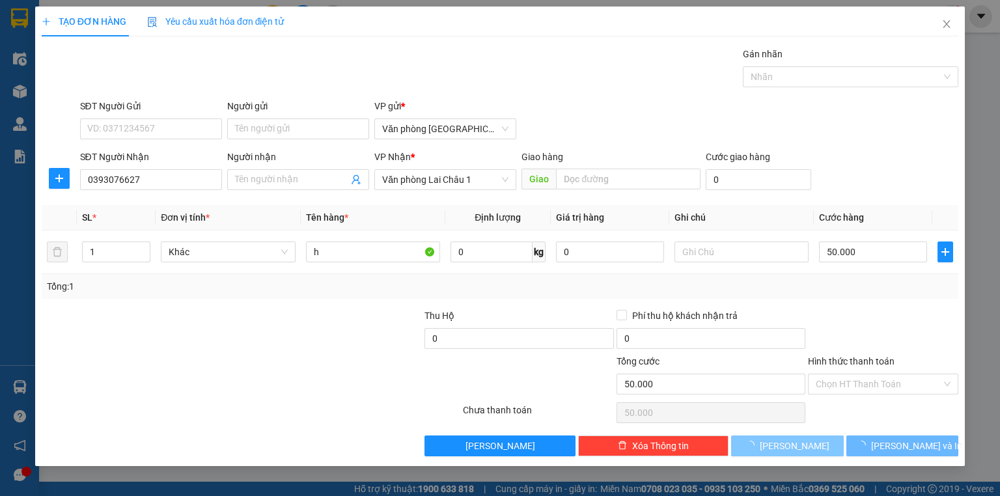
type input "0"
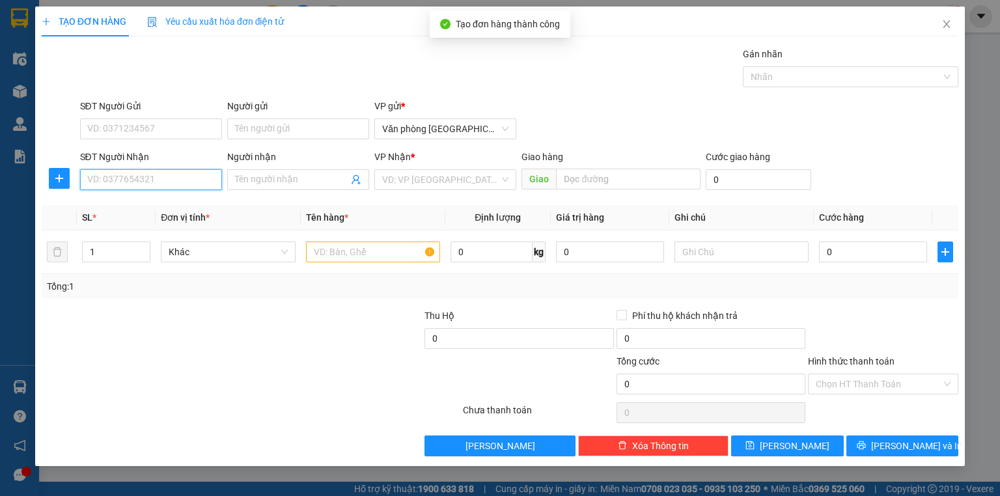
click at [185, 185] on input "SĐT Người Nhận" at bounding box center [151, 179] width 142 height 21
click at [150, 201] on div "0868327888" at bounding box center [151, 205] width 126 height 14
type input "0868327888"
type input "50.000"
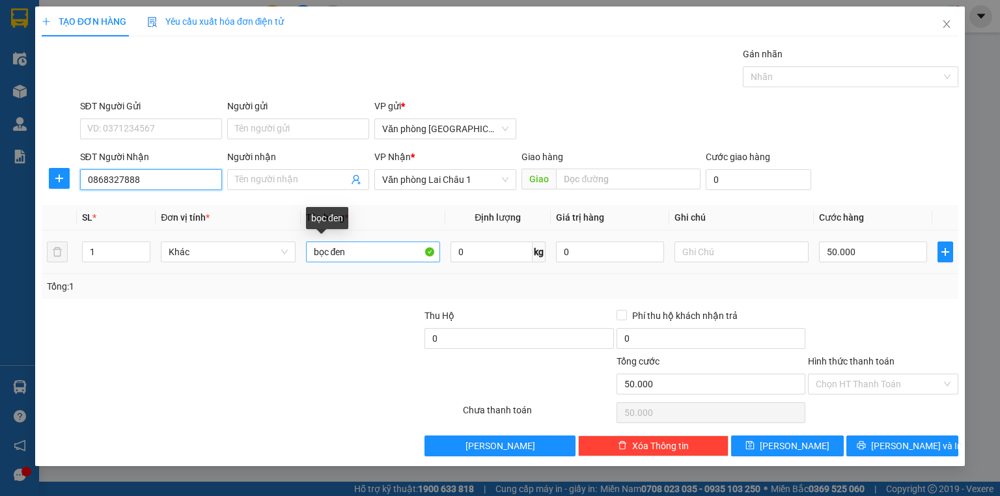
type input "0868327888"
click at [352, 253] on input "bọc đen" at bounding box center [373, 252] width 134 height 21
type input "b"
type input "h/s"
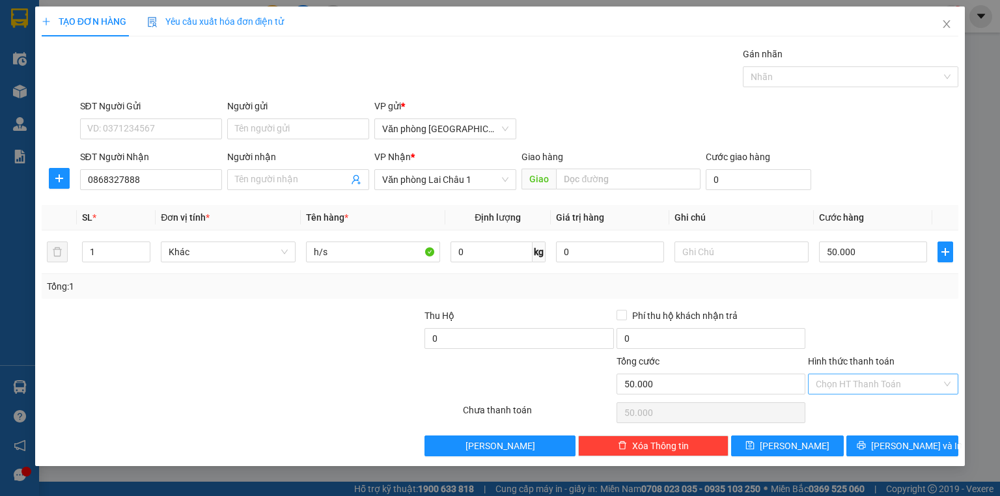
click at [849, 376] on input "Hình thức thanh toán" at bounding box center [879, 385] width 126 height 20
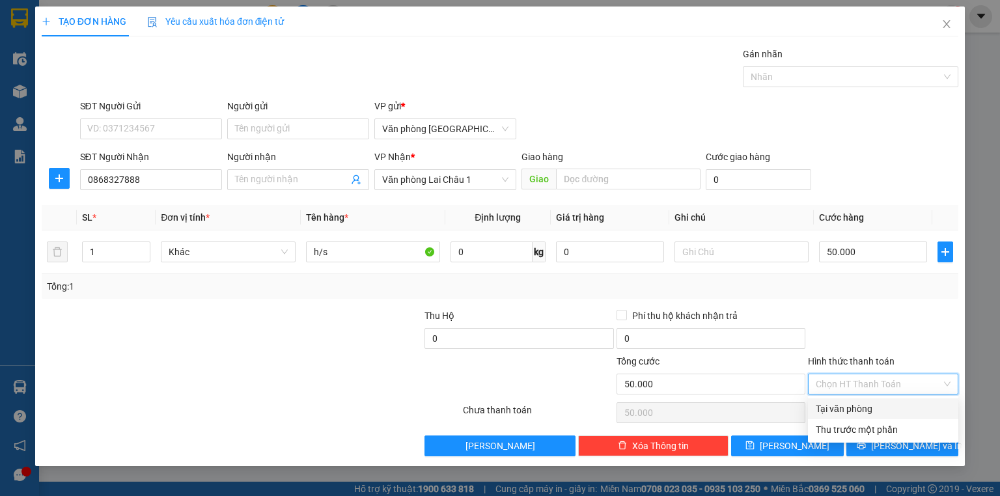
click at [853, 408] on div "Tại văn phòng" at bounding box center [883, 409] width 135 height 14
type input "0"
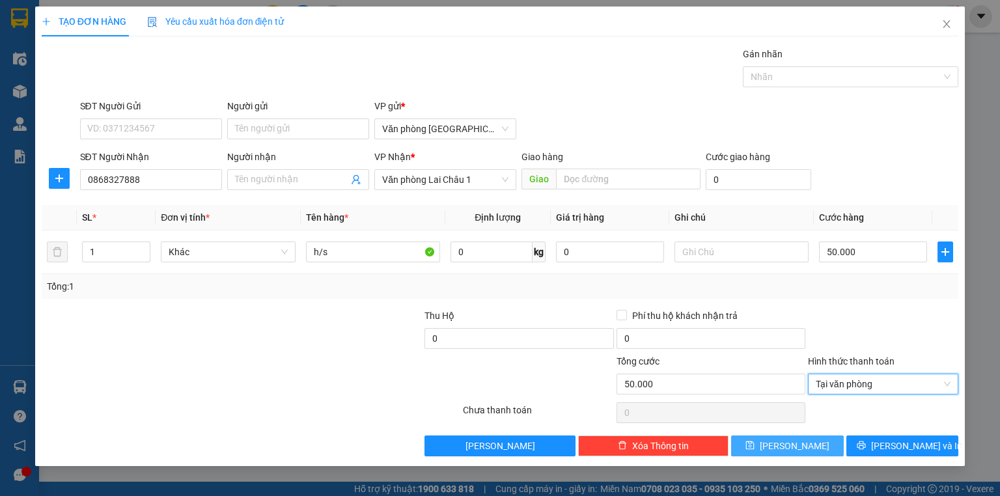
click at [795, 446] on span "[PERSON_NAME]" at bounding box center [795, 446] width 70 height 14
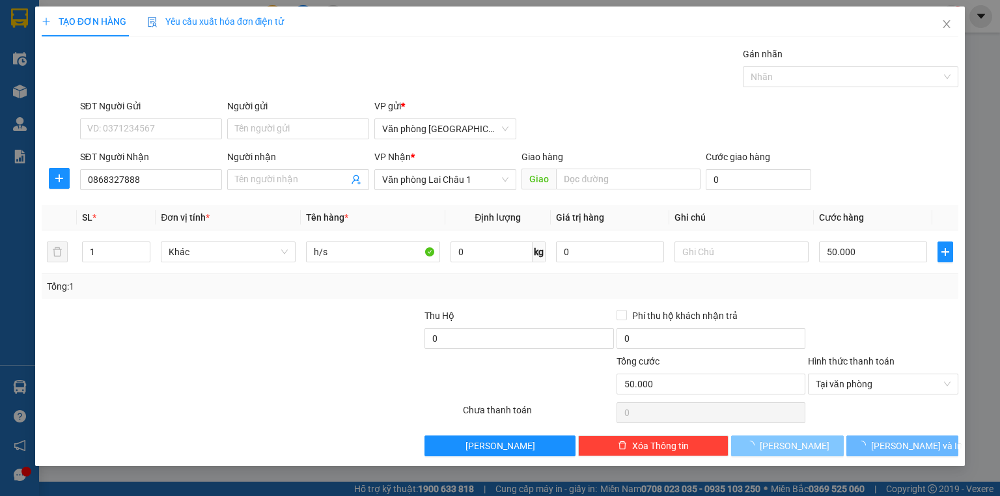
type input "0"
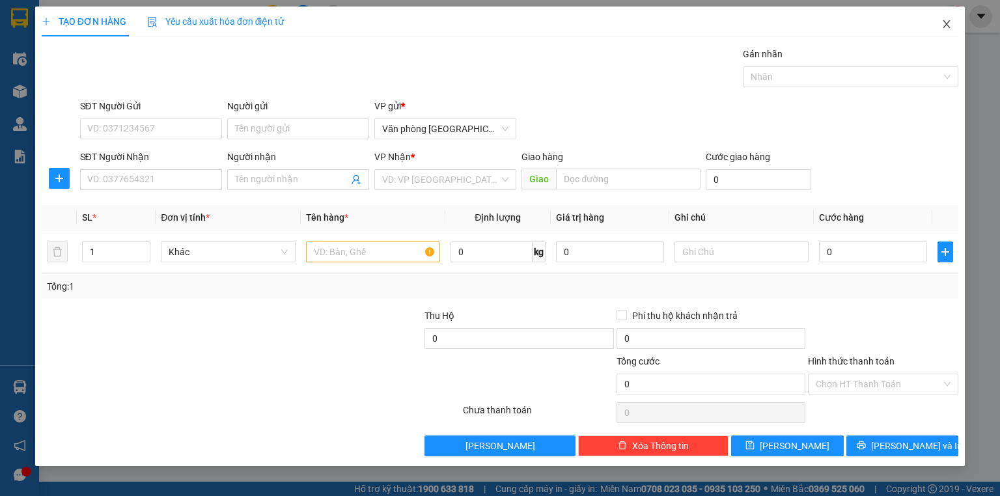
click at [943, 25] on icon "close" at bounding box center [947, 24] width 10 height 10
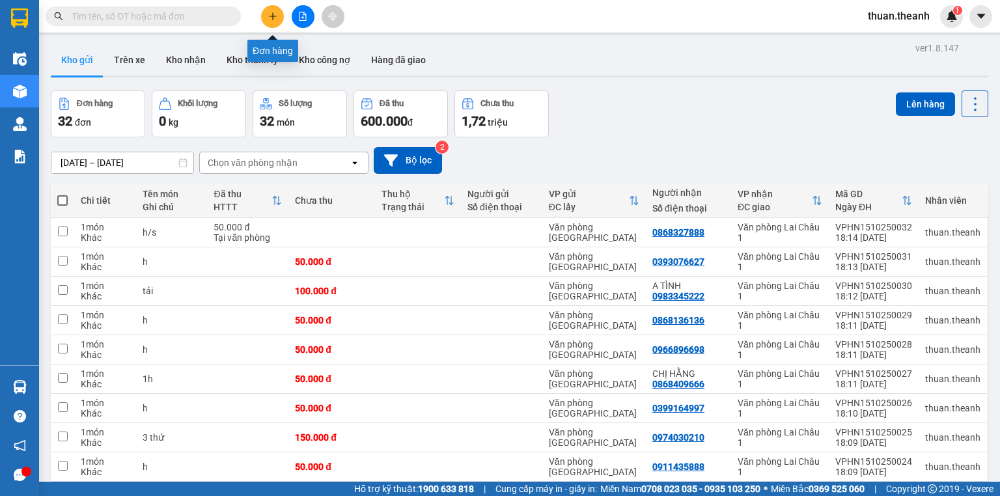
click at [270, 17] on icon "plus" at bounding box center [272, 16] width 9 height 9
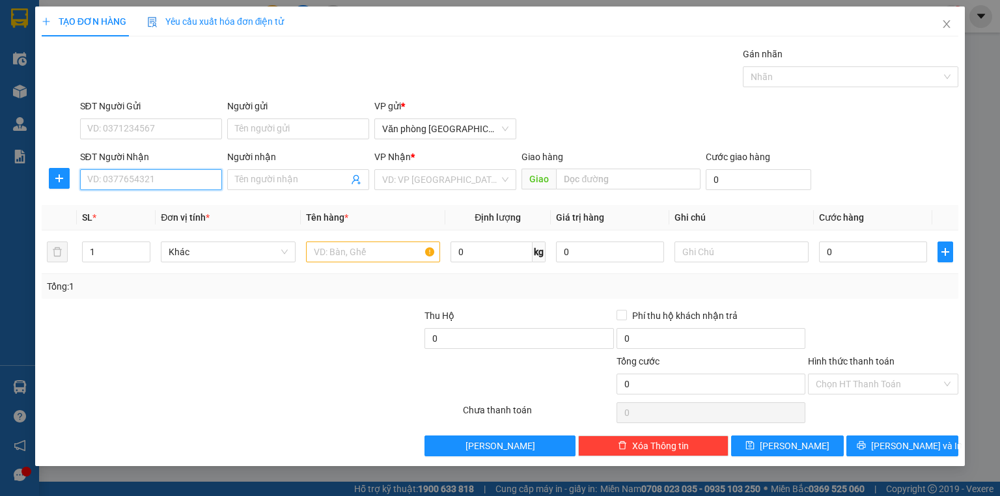
click at [141, 181] on input "SĐT Người Nhận" at bounding box center [151, 179] width 142 height 21
click at [167, 213] on div "0986168557 - ANH THU" at bounding box center [151, 205] width 142 height 21
type input "0986168557"
type input "ANH THU"
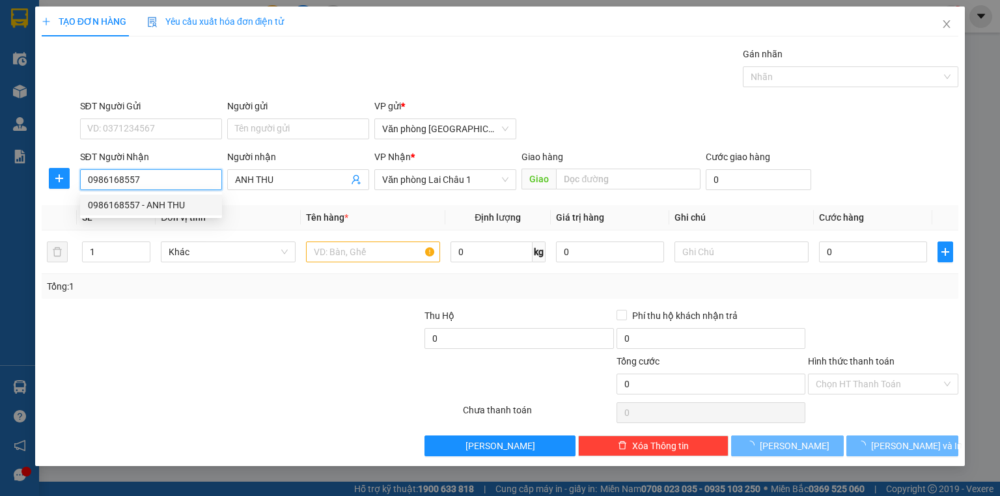
type input "50.000"
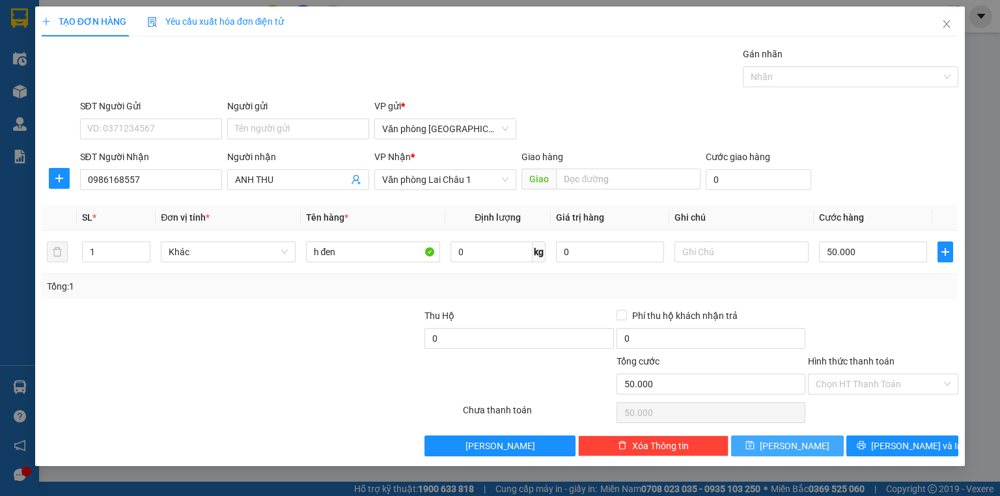
click at [793, 449] on span "[PERSON_NAME]" at bounding box center [795, 446] width 70 height 14
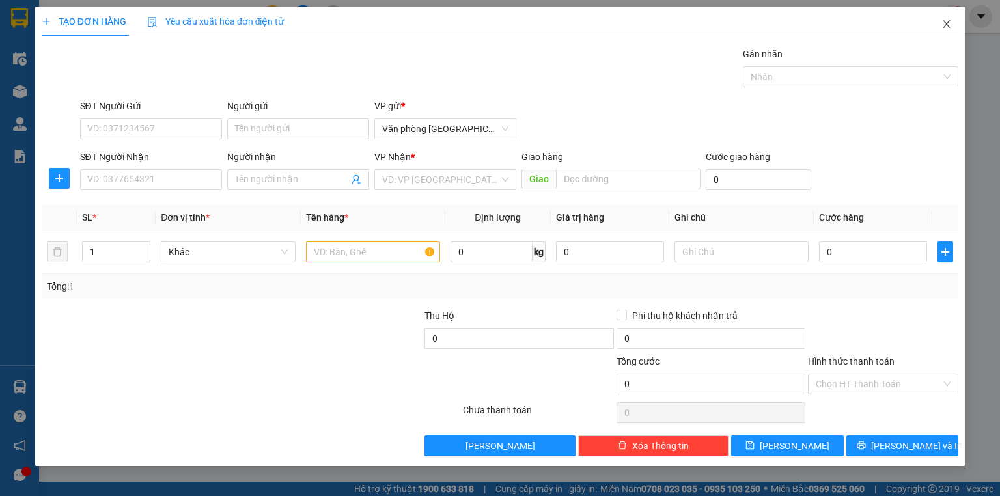
click at [950, 21] on icon "close" at bounding box center [947, 24] width 7 height 8
